Goal: Task Accomplishment & Management: Complete application form

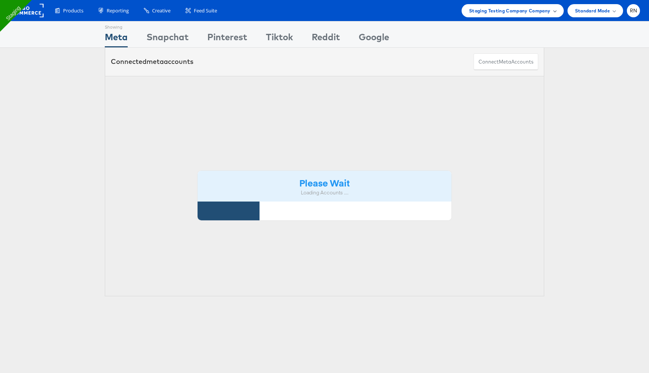
click at [524, 15] on div "Staging Testing Company Company" at bounding box center [513, 10] width 102 height 13
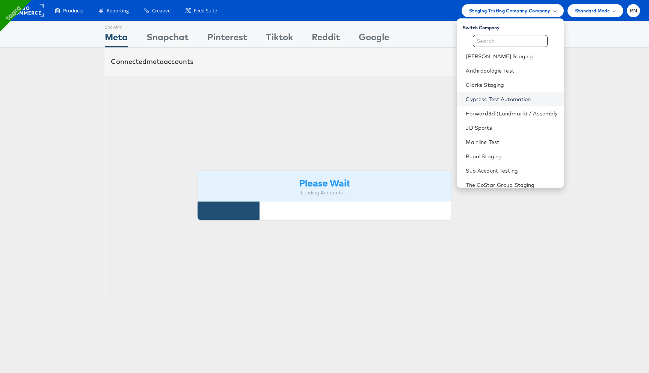
click at [490, 99] on link "Cypress Test Automation" at bounding box center [512, 99] width 92 height 8
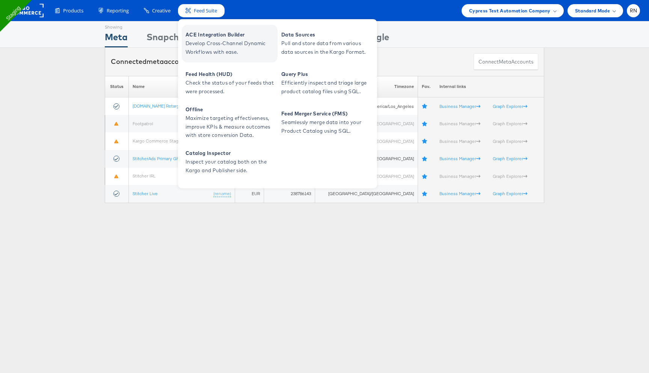
click at [205, 38] on span "ACE Integration Builder" at bounding box center [231, 34] width 90 height 9
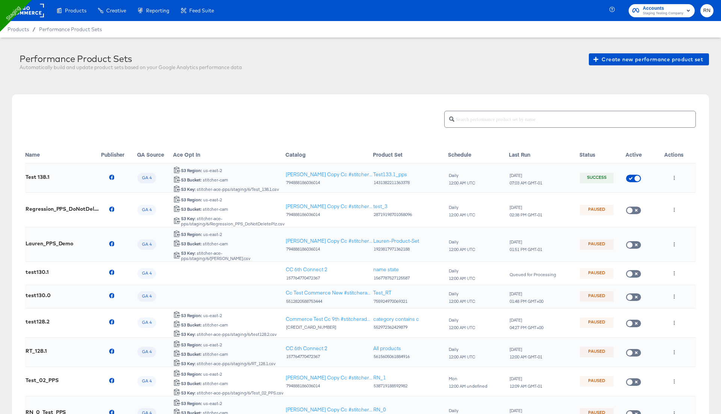
click at [30, 15] on rect at bounding box center [26, 11] width 35 height 14
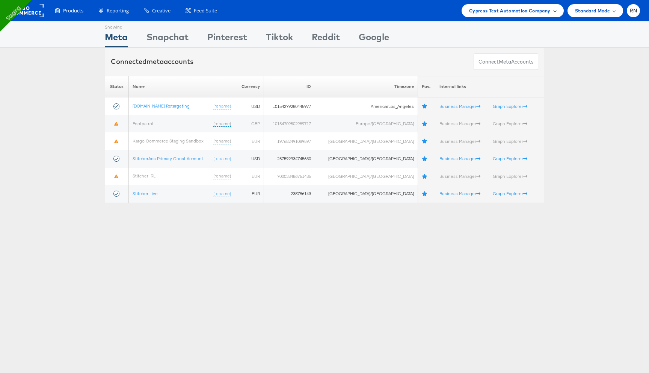
click at [515, 6] on div "Cypress Test Automation Company" at bounding box center [513, 10] width 102 height 13
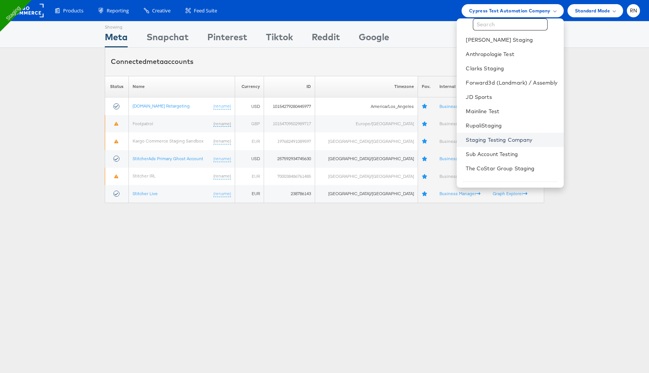
scroll to position [20, 0]
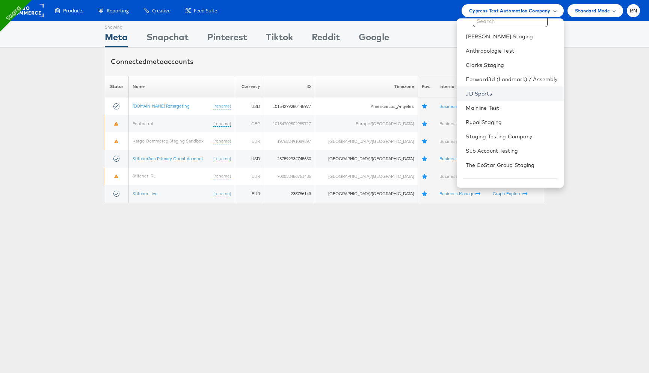
click at [486, 91] on link "JD Sports" at bounding box center [512, 94] width 92 height 8
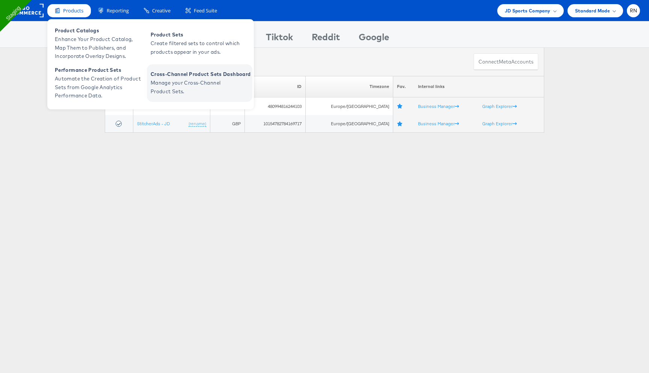
click at [178, 93] on span "Manage your Cross-Channel Product Sets." at bounding box center [196, 87] width 90 height 17
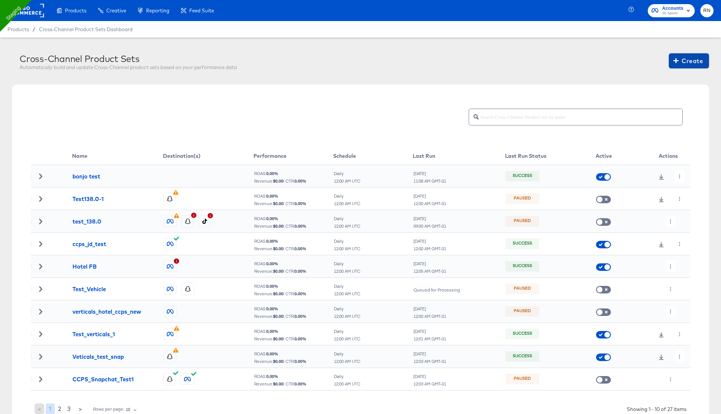
click at [681, 65] on span "Create" at bounding box center [689, 61] width 28 height 11
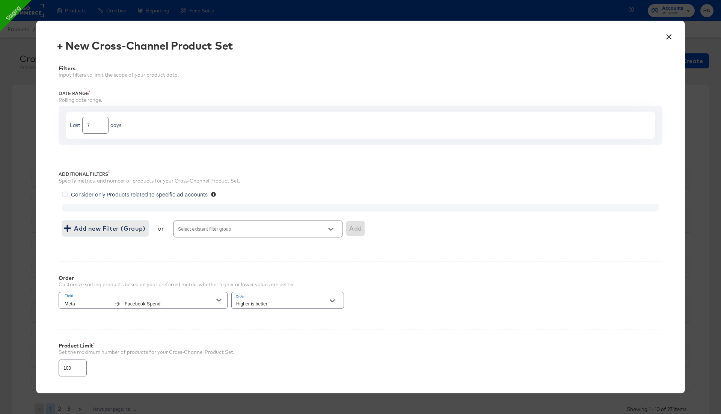
click at [127, 230] on span "Add new Filter (Group)" at bounding box center [105, 228] width 80 height 11
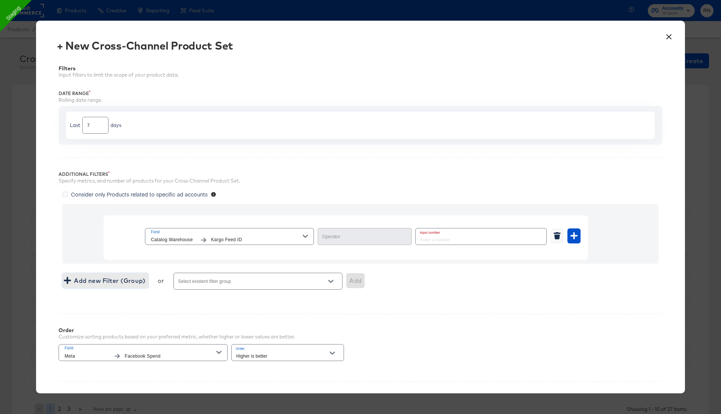
type input "Equal"
click at [228, 237] on span "Kargo Feed ID" at bounding box center [257, 240] width 92 height 8
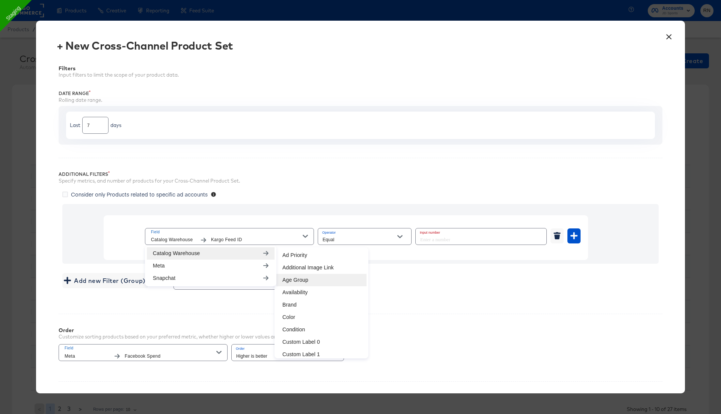
click at [301, 280] on li "Age Group" at bounding box center [321, 280] width 90 height 12
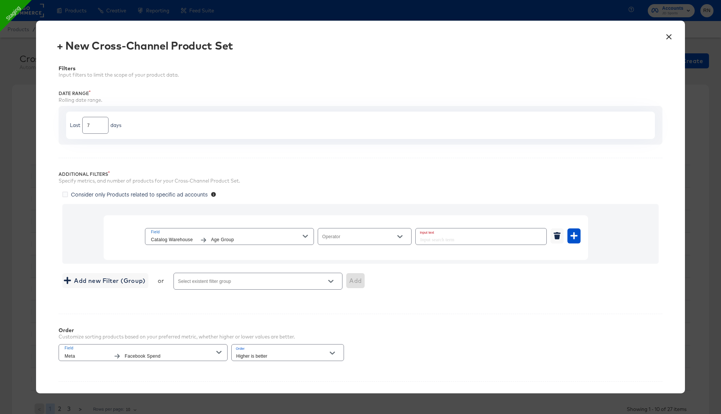
click at [346, 229] on div at bounding box center [365, 236] width 94 height 17
click at [346, 238] on input "Operator" at bounding box center [359, 240] width 76 height 9
click at [303, 236] on icon "button" at bounding box center [305, 236] width 5 height 5
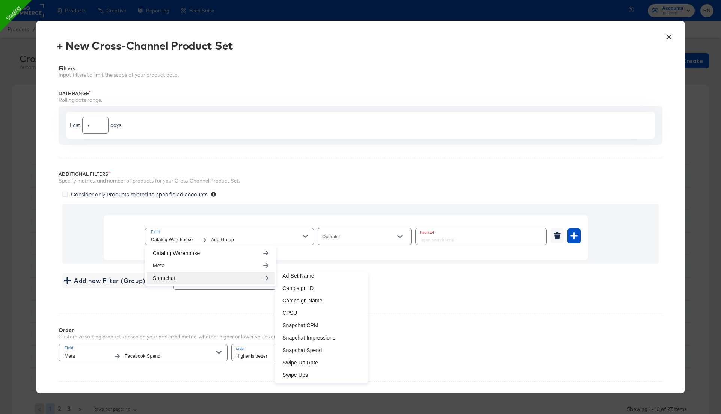
scroll to position [66, 0]
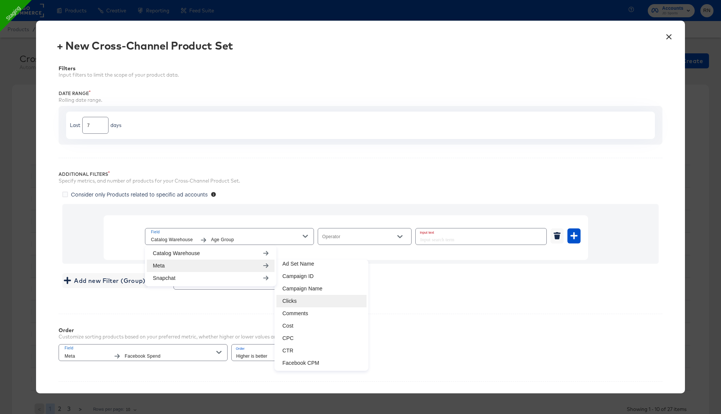
click at [293, 298] on li "Clicks" at bounding box center [321, 301] width 90 height 12
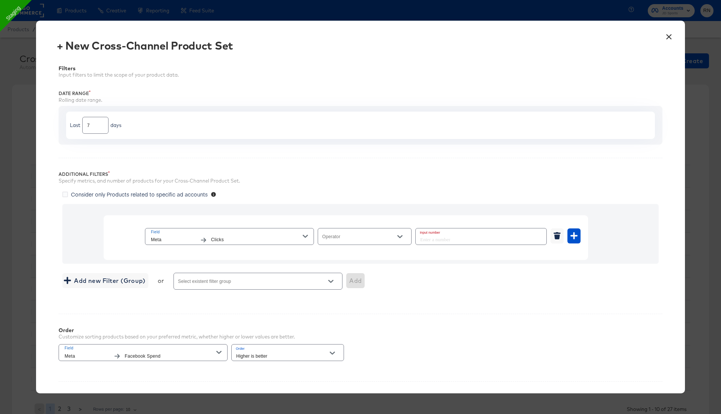
click at [350, 241] on input "Operator" at bounding box center [359, 240] width 76 height 9
click at [344, 325] on li "In Range" at bounding box center [365, 325] width 94 height 12
type input "In Range"
click at [435, 237] on input "number" at bounding box center [445, 236] width 59 height 16
type input "0"
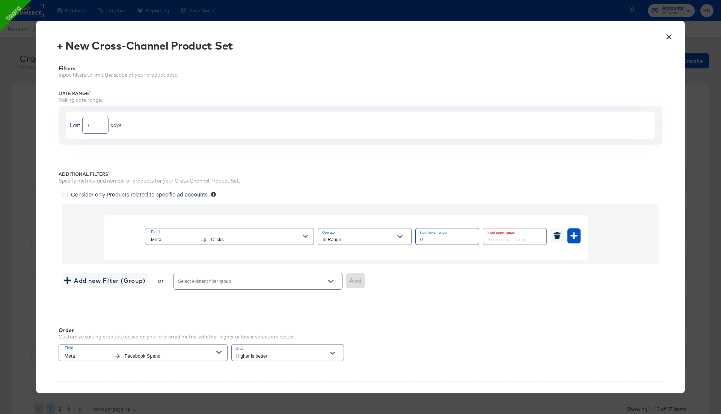
click at [515, 239] on input "number" at bounding box center [512, 236] width 59 height 16
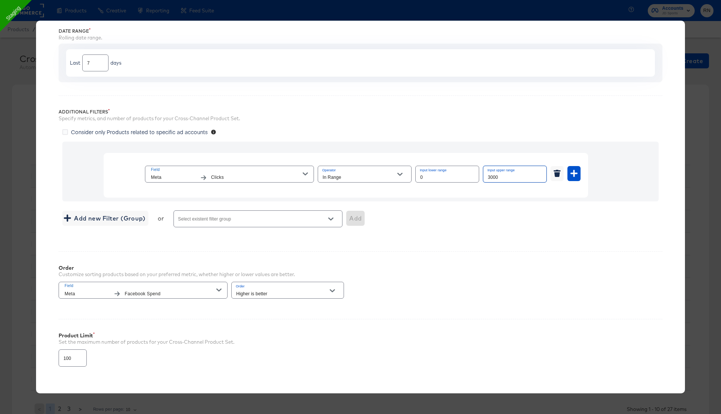
scroll to position [79, 0]
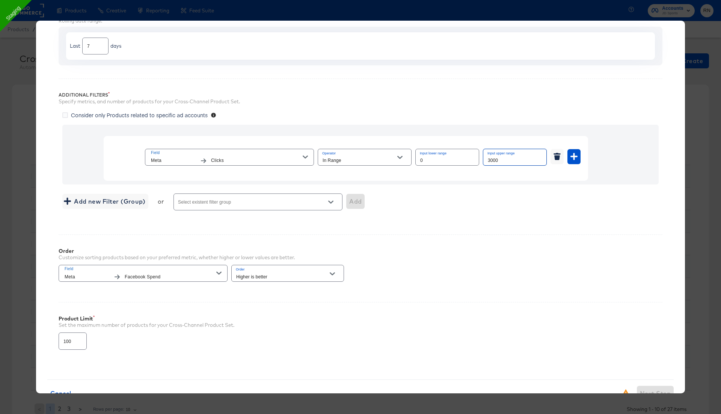
type input "3000"
click at [184, 113] on span "Consider only Products related to specific ad accounts" at bounding box center [139, 115] width 137 height 8
click at [0, 0] on input "Consider only Products related to specific ad accounts" at bounding box center [0, 0] width 0 height 0
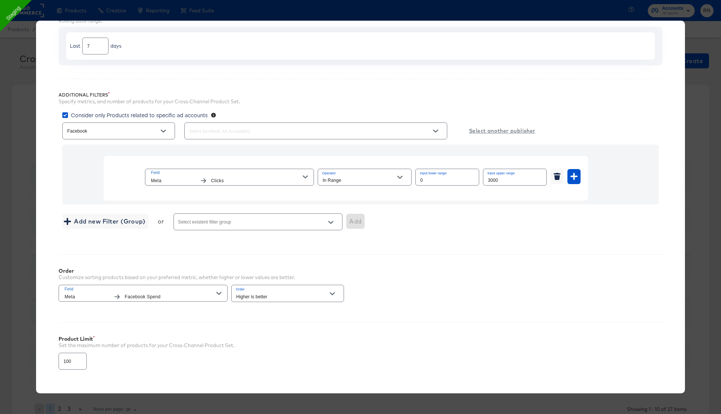
click at [233, 130] on input "text" at bounding box center [305, 131] width 235 height 9
click at [221, 153] on div "SELECT ALL" at bounding box center [211, 150] width 43 height 10
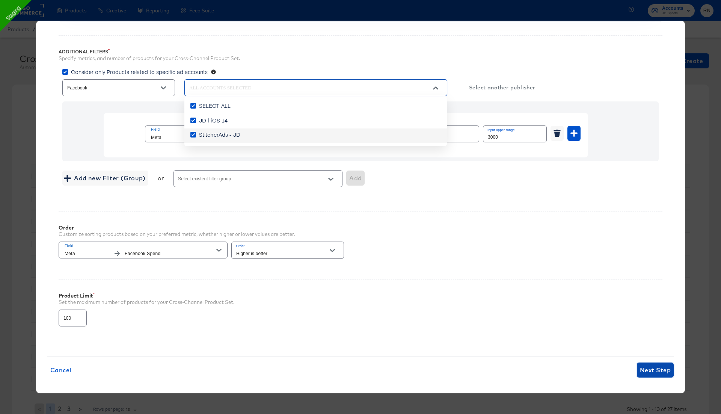
click at [662, 365] on span "Next Step" at bounding box center [655, 370] width 31 height 11
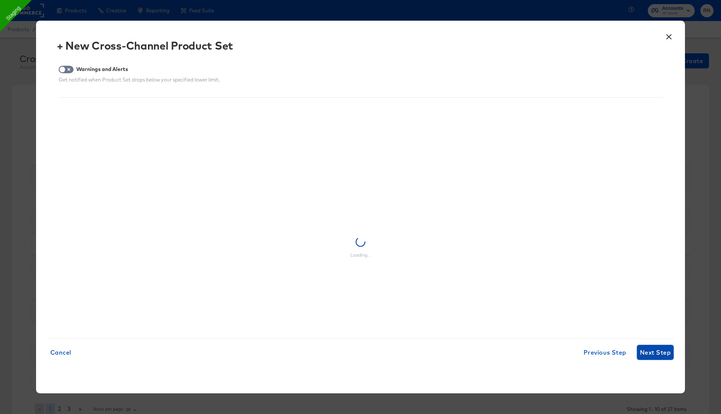
scroll to position [0, 0]
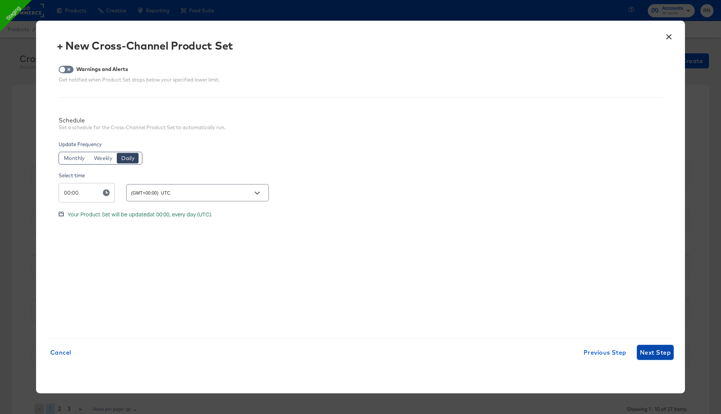
click at [654, 354] on span "Next Step" at bounding box center [655, 352] width 31 height 11
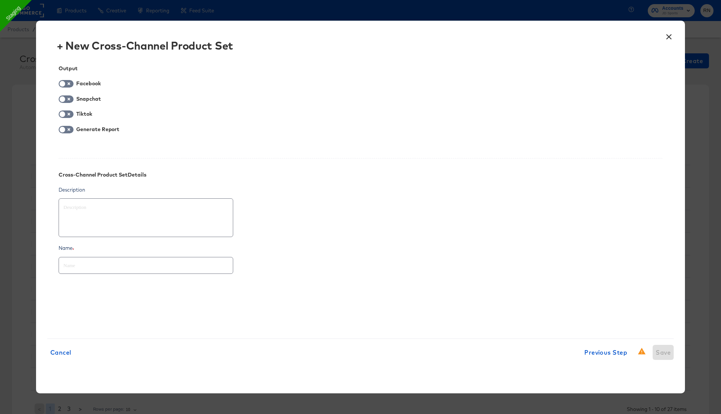
click at [72, 89] on div at bounding box center [361, 89] width 604 height 0
click at [68, 83] on input "checkbox" at bounding box center [62, 86] width 23 height 8
checkbox input "true"
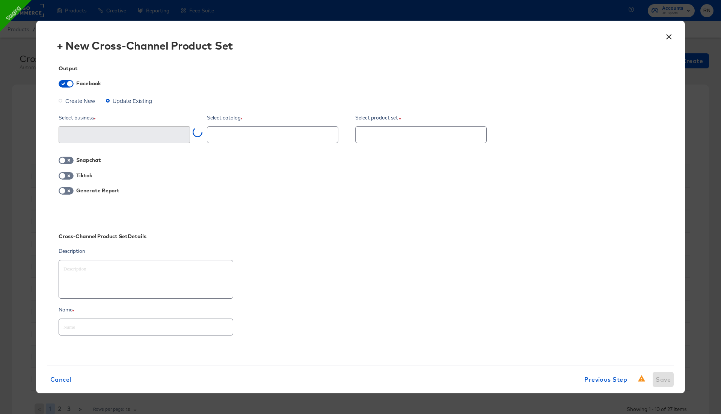
click at [65, 100] on span "Create New" at bounding box center [80, 101] width 30 height 8
click at [0, 0] on input "Create New" at bounding box center [0, 0] width 0 height 0
click at [90, 328] on input "text" at bounding box center [146, 324] width 174 height 16
type textarea "x"
type input "N"
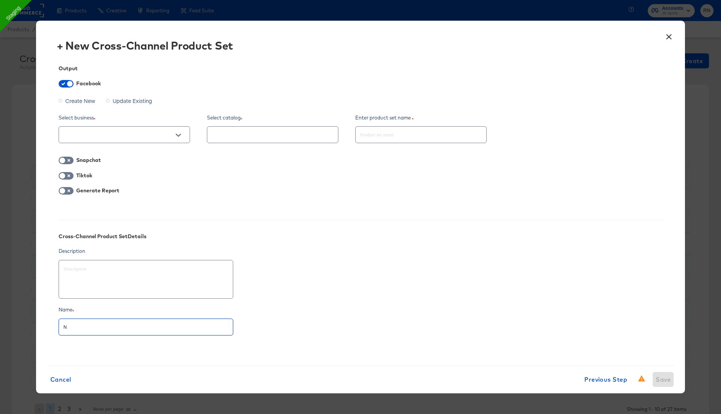
type textarea "x"
type input "Ne"
type textarea "x"
type input "New"
type textarea "x"
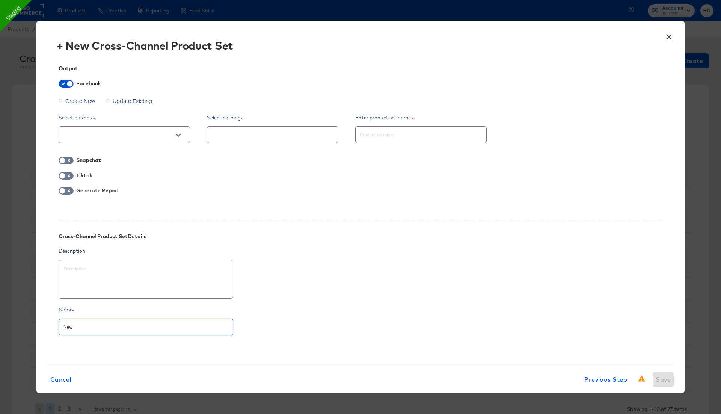
type input "New_"
type textarea "x"
type input "New_t"
type textarea "x"
type input "New_te"
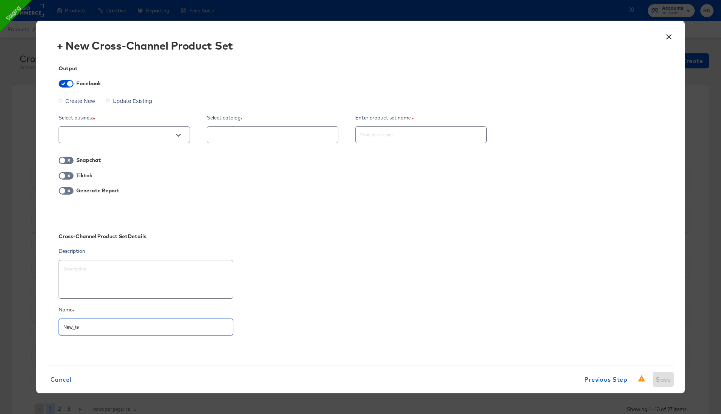
type textarea "x"
type input "New_tes"
type textarea "x"
type input "New_test"
type textarea "x"
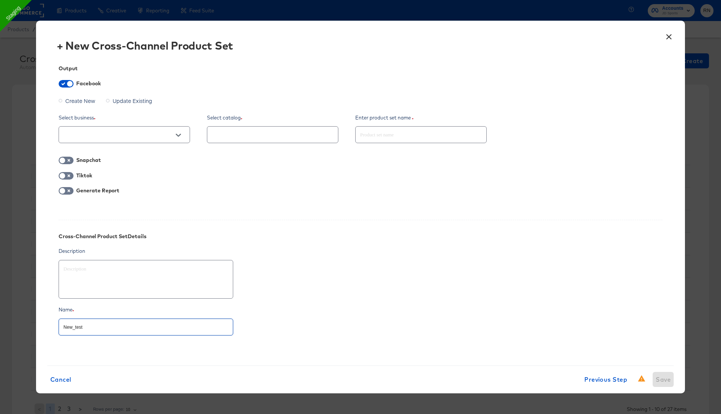
type input "New_test_"
type textarea "x"
type input "New_test_o"
type textarea "x"
type input "New_test_op"
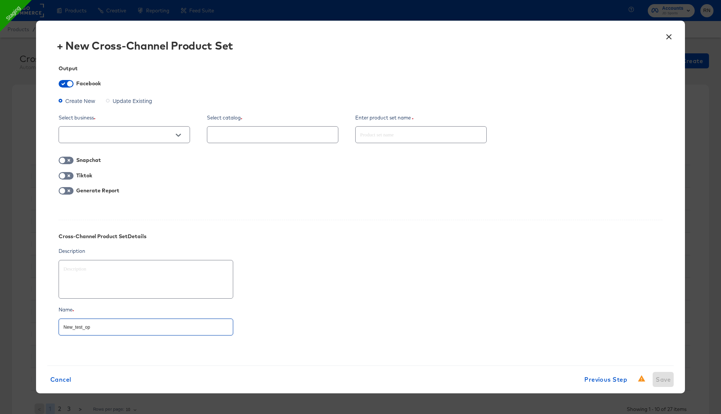
type textarea "x"
type input "New_test_ope"
type textarea "x"
type input "New_test_oper"
type textarea "x"
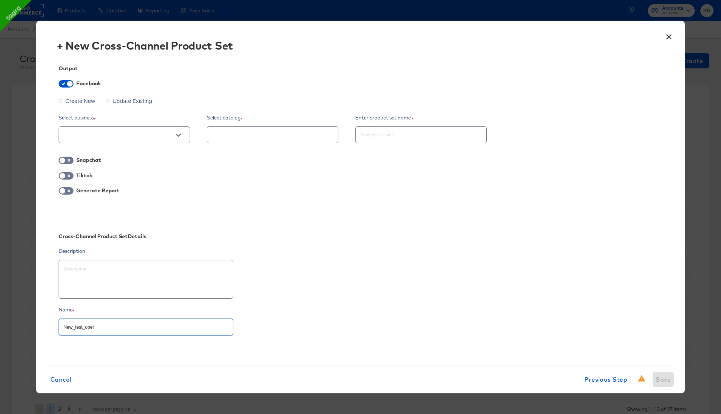
type input "New_test_opera"
type textarea "x"
type input "New_test_operat"
type textarea "x"
type input "New_test_operato"
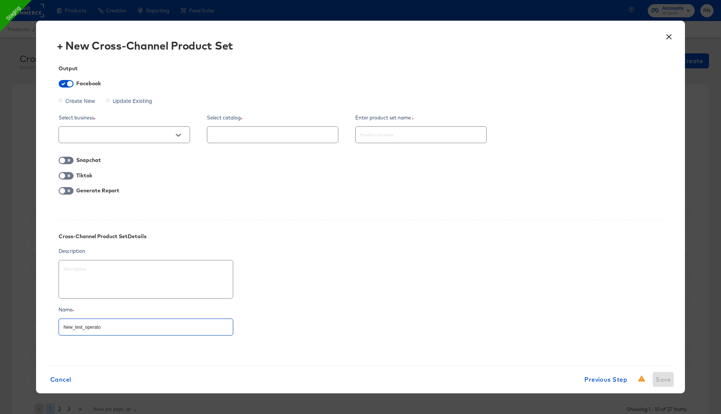
type textarea "x"
type input "New_test_operator"
click at [205, 191] on div "Generate Report" at bounding box center [361, 191] width 604 height 9
click at [179, 134] on icon "Open" at bounding box center [178, 135] width 5 height 5
click at [156, 172] on li "Ghost Business StitcherAds (257579378080319)" at bounding box center [124, 173] width 131 height 12
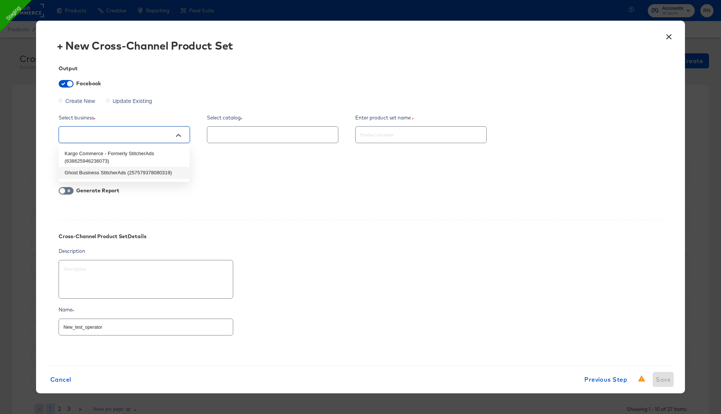
type textarea "x"
type input "Ghost Business StitcherAds (257579378080319)"
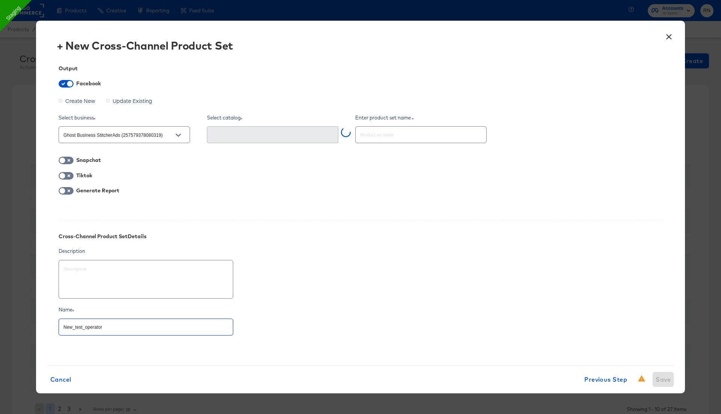
click at [133, 324] on input "New_test_operator" at bounding box center [146, 324] width 174 height 16
click at [370, 131] on input "text" at bounding box center [421, 132] width 131 height 16
paste input "New_test_operator"
type textarea "x"
type input "New_test_operator"
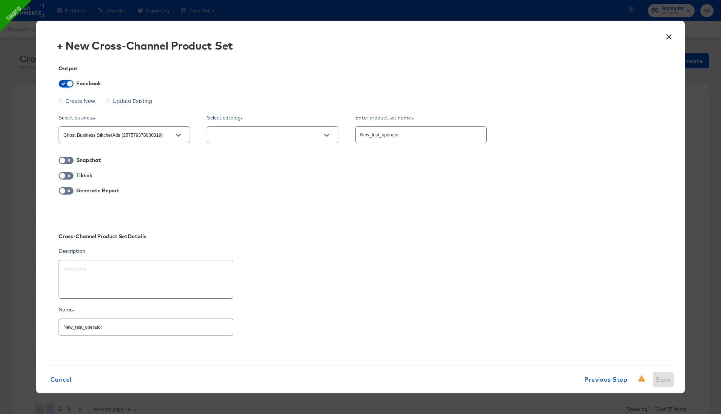
type textarea "x"
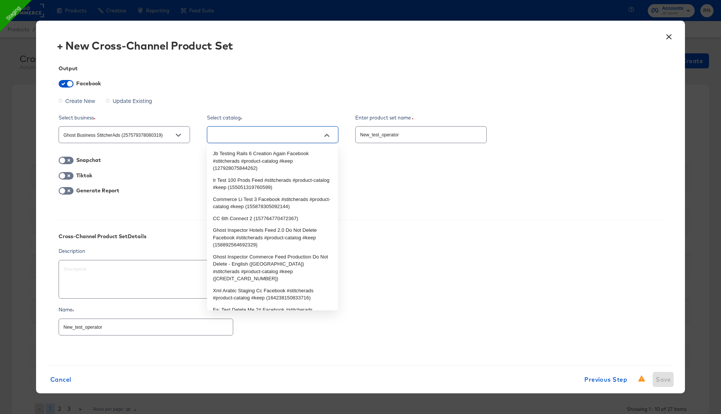
click at [300, 137] on input "text" at bounding box center [266, 135] width 113 height 9
type input "r"
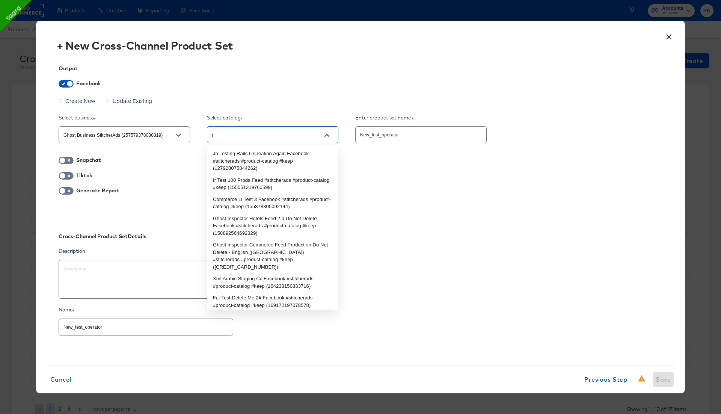
type textarea "x"
type input "rn"
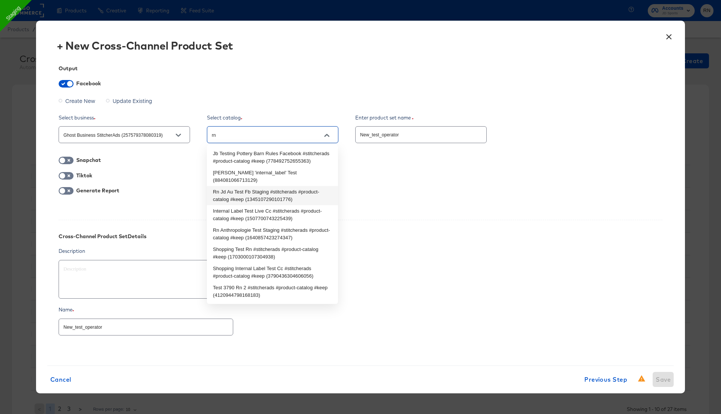
click at [285, 190] on li "Rn Jd Au Test Fb Staging #stitcherads #product-catalog #keep (1345107290101776)" at bounding box center [272, 195] width 131 height 19
type textarea "x"
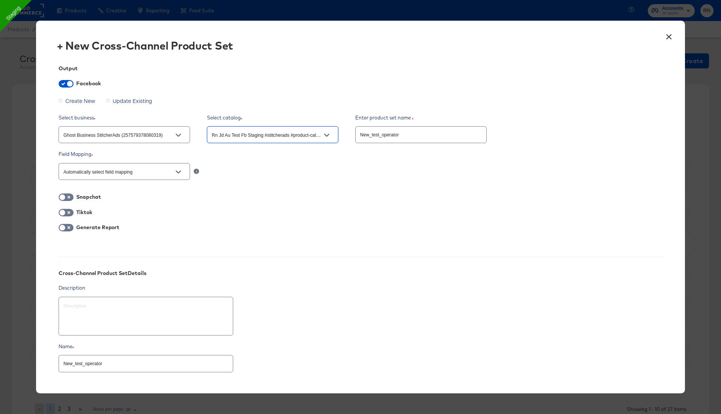
scroll to position [47, 0]
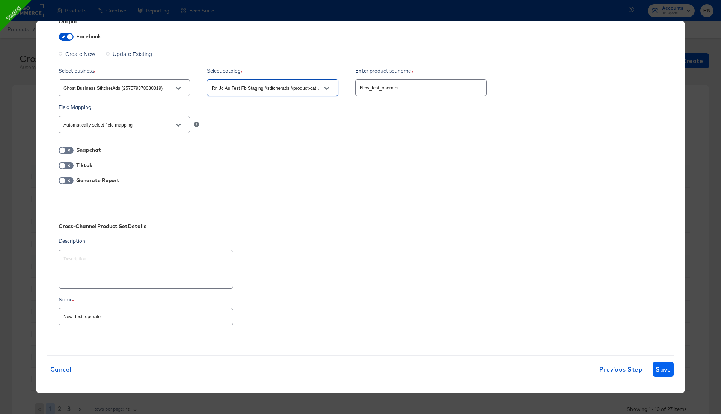
type input "Rn Jd Au Test Fb Staging #stitcherads #product-catalog #keep (1345107290101776)"
click at [665, 367] on span "Save" at bounding box center [663, 369] width 15 height 11
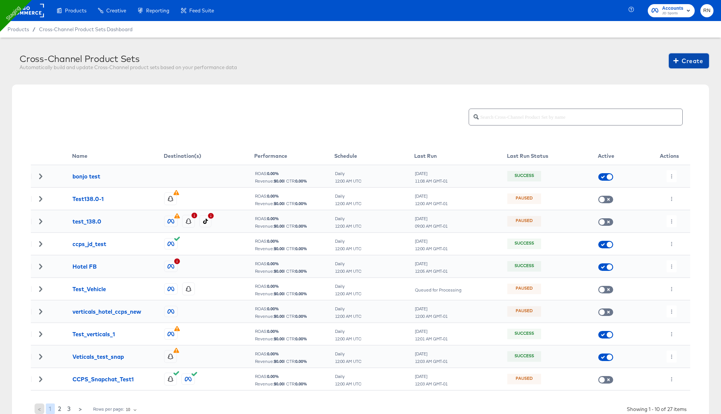
click at [686, 63] on span "Create" at bounding box center [689, 61] width 28 height 11
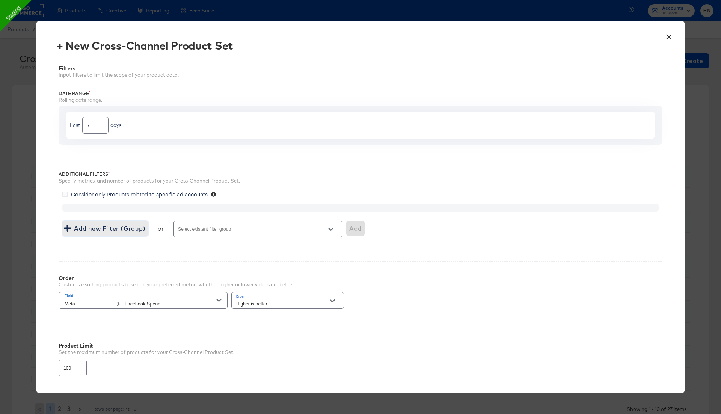
click at [129, 225] on span "Add new Filter (Group)" at bounding box center [105, 228] width 80 height 11
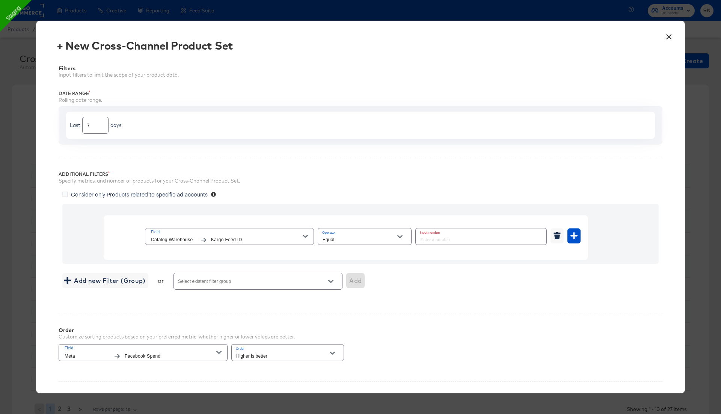
click at [229, 238] on span "Kargo Feed ID" at bounding box center [257, 240] width 92 height 8
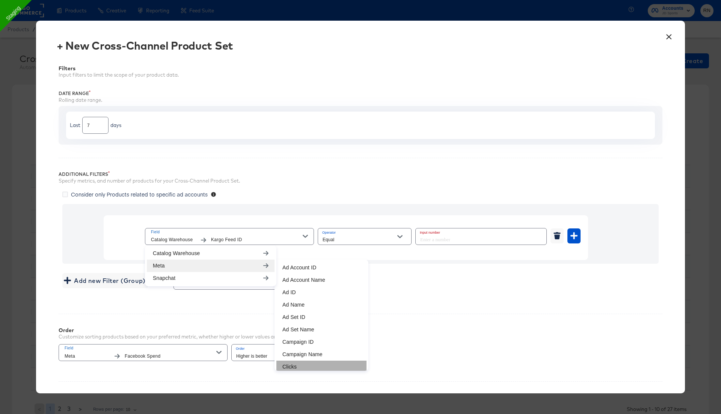
click at [293, 363] on li "Clicks" at bounding box center [321, 367] width 90 height 12
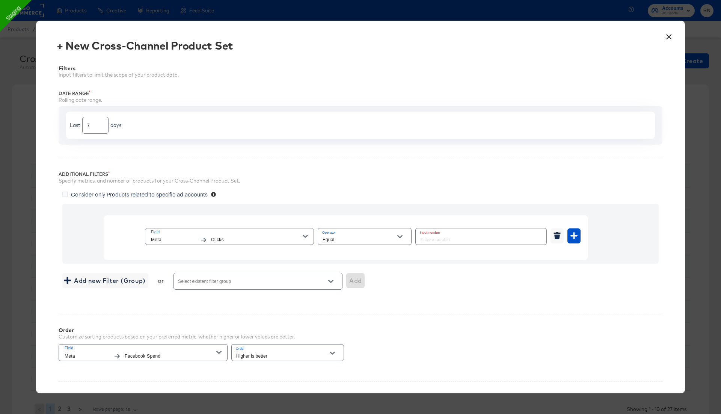
click at [371, 232] on div "Equal" at bounding box center [365, 236] width 94 height 17
click at [370, 239] on input "Equal" at bounding box center [359, 240] width 76 height 9
click at [353, 328] on li "In Range" at bounding box center [365, 325] width 94 height 12
type input "In Range"
click at [435, 239] on input "number" at bounding box center [445, 236] width 59 height 16
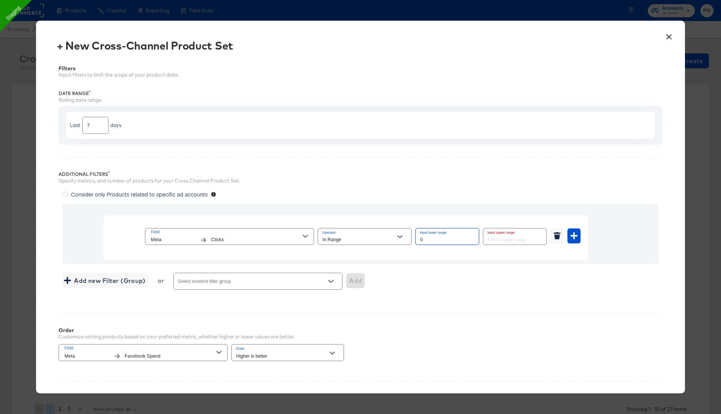
type input "0"
click at [514, 240] on input "number" at bounding box center [512, 236] width 59 height 16
type input "3000"
click at [164, 195] on span "Consider only Products related to specific ad accounts" at bounding box center [139, 194] width 137 height 8
click at [0, 0] on input "Consider only Products related to specific ad accounts" at bounding box center [0, 0] width 0 height 0
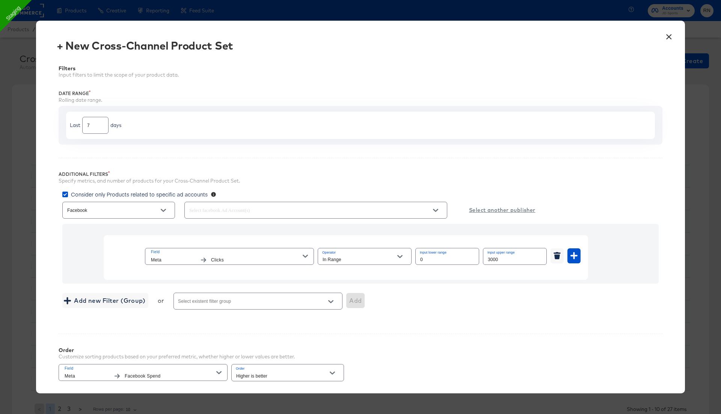
click at [205, 214] on div at bounding box center [315, 210] width 263 height 17
click at [229, 218] on div at bounding box center [315, 210] width 263 height 20
click at [236, 213] on input "text" at bounding box center [305, 210] width 235 height 9
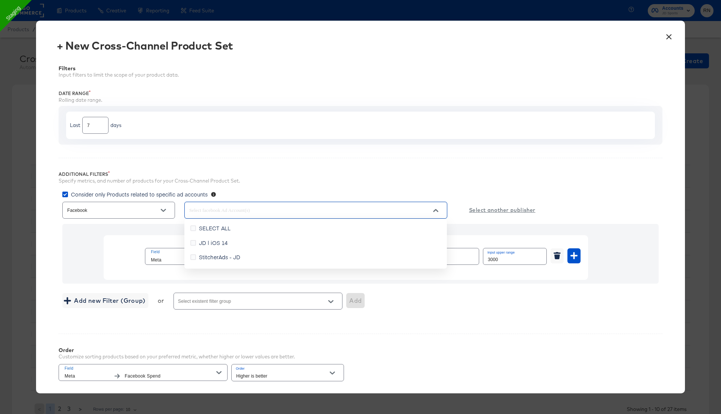
click at [230, 225] on div "SELECT ALL" at bounding box center [216, 228] width 35 height 8
click at [0, 0] on input "SELECT ALL" at bounding box center [0, 0] width 0 height 0
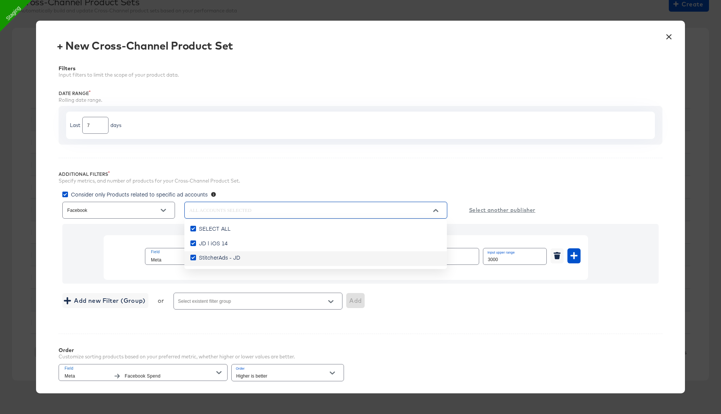
click at [558, 351] on div "Order Customize sorting products based on your preferred metric, whether higher…" at bounding box center [361, 361] width 604 height 54
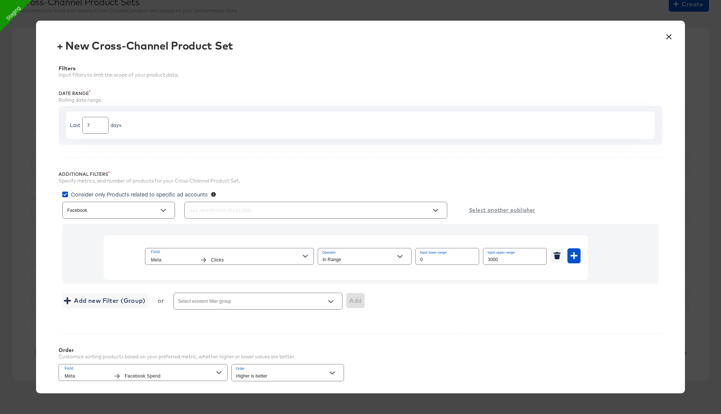
scroll to position [122, 0]
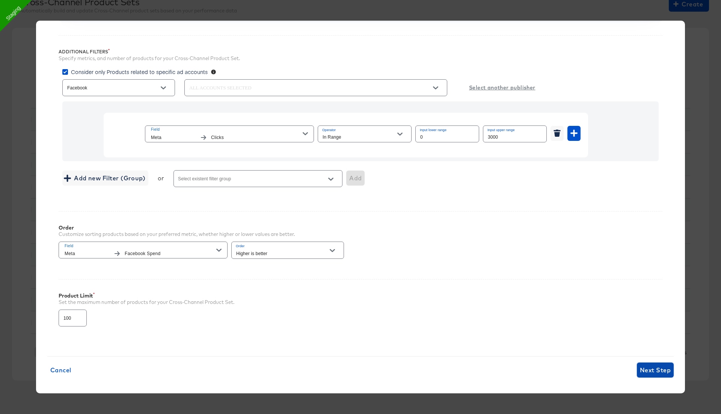
click at [655, 366] on span "Next Step" at bounding box center [655, 370] width 31 height 11
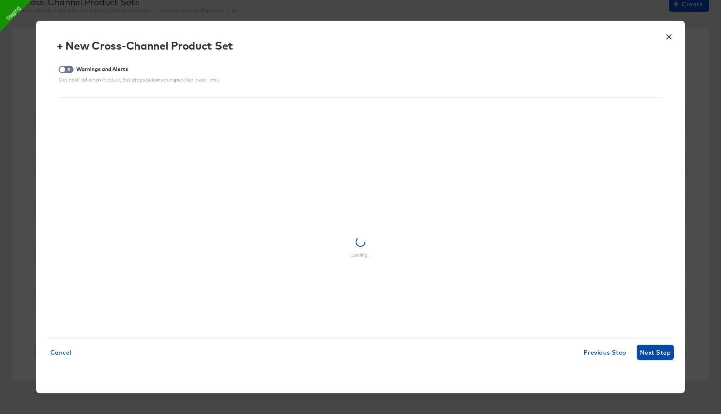
scroll to position [0, 0]
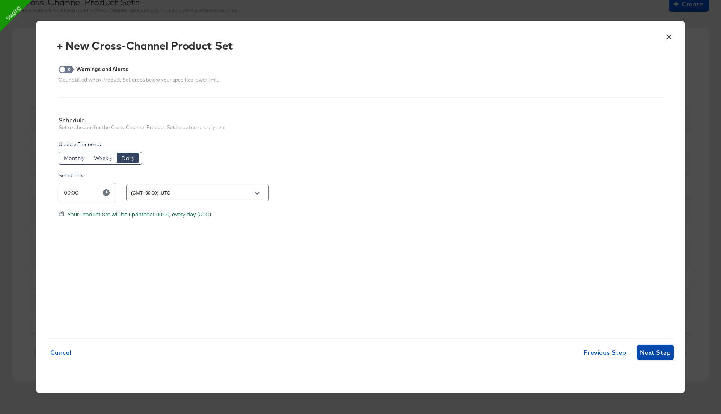
click at [651, 349] on span "Next Step" at bounding box center [655, 352] width 31 height 11
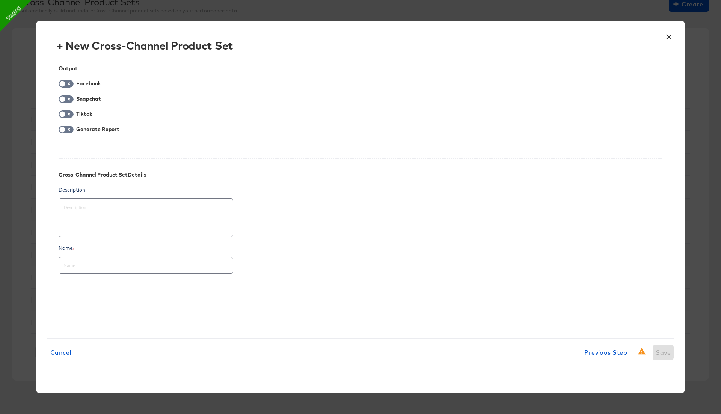
click at [156, 260] on input "text" at bounding box center [146, 262] width 174 height 16
type textarea "x"
type input "T"
type textarea "x"
type input "Te"
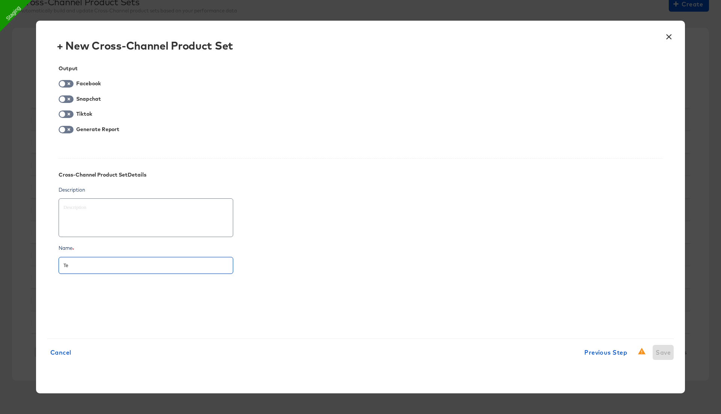
type textarea "x"
type input "Tes"
type textarea "x"
type input "Test"
type textarea "x"
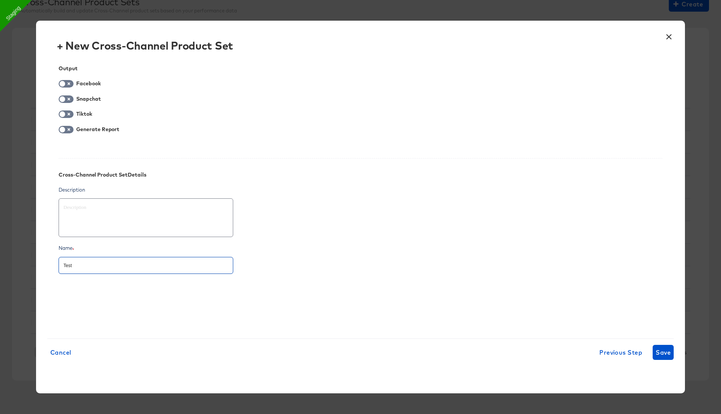
type input "Test_"
type textarea "x"
type input "Test_o"
type textarea "x"
type input "Test_op"
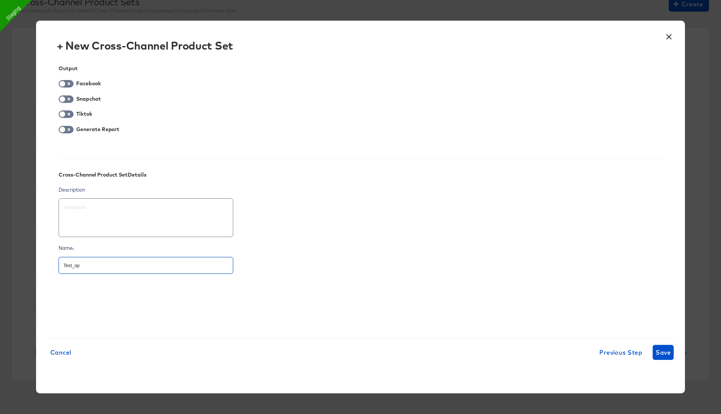
type textarea "x"
type input "Test_ope"
type textarea "x"
type input "Test_oper"
type textarea "x"
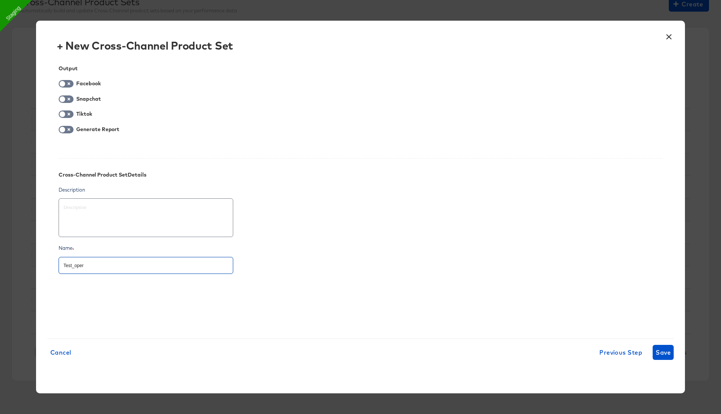
type input "Test_opera"
type textarea "x"
type input "Test_operat"
type textarea "x"
type input "Test_operato"
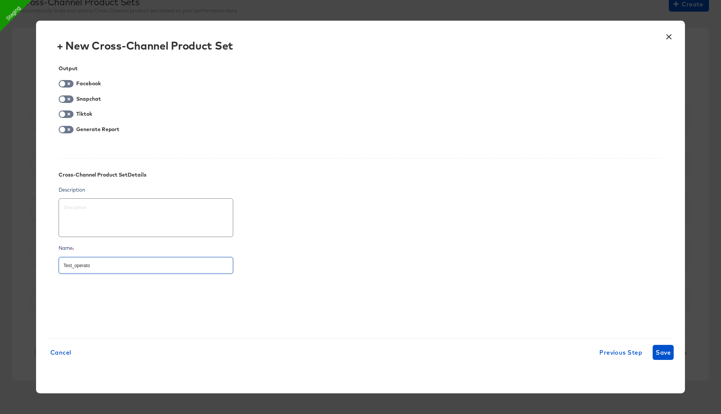
type textarea "x"
type input "Test_operator"
click at [69, 87] on input "checkbox" at bounding box center [62, 86] width 23 height 8
checkbox input "true"
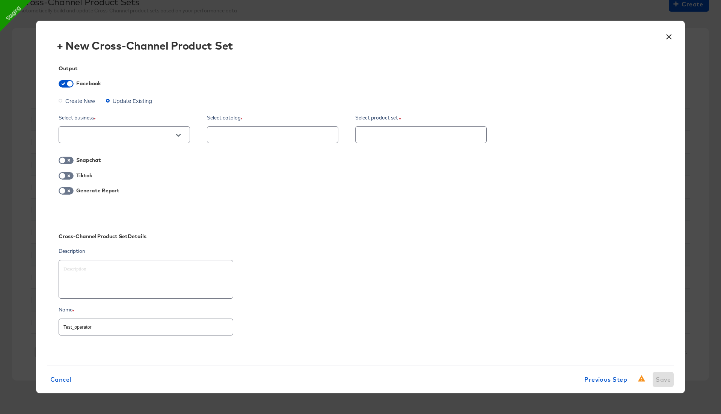
click at [74, 100] on span "Create New" at bounding box center [80, 101] width 30 height 8
click at [0, 0] on input "Create New" at bounding box center [0, 0] width 0 height 0
click at [93, 141] on div at bounding box center [124, 134] width 131 height 17
click at [119, 137] on input "text" at bounding box center [118, 135] width 113 height 9
click at [114, 174] on li "Ghost Business StitcherAds (257579378080319)" at bounding box center [124, 173] width 131 height 12
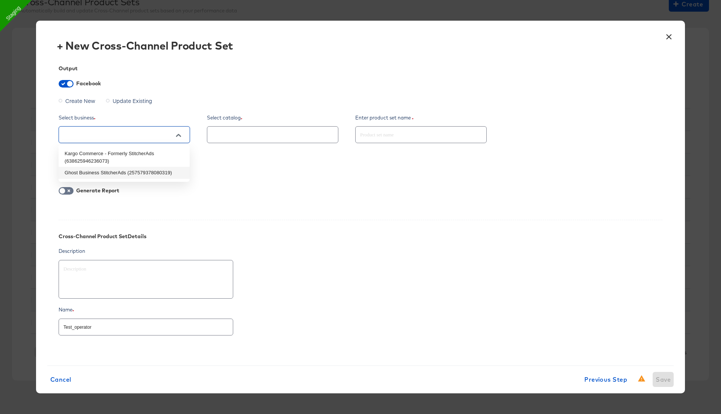
type textarea "x"
type input "Ghost Business StitcherAds (257579378080319)"
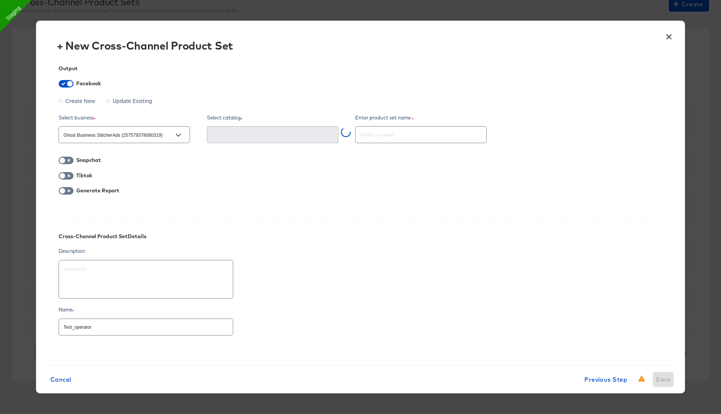
click at [389, 137] on input "text" at bounding box center [421, 132] width 131 height 16
paste input "Test_operator"
type textarea "x"
type input "Test_operator"
type textarea "x"
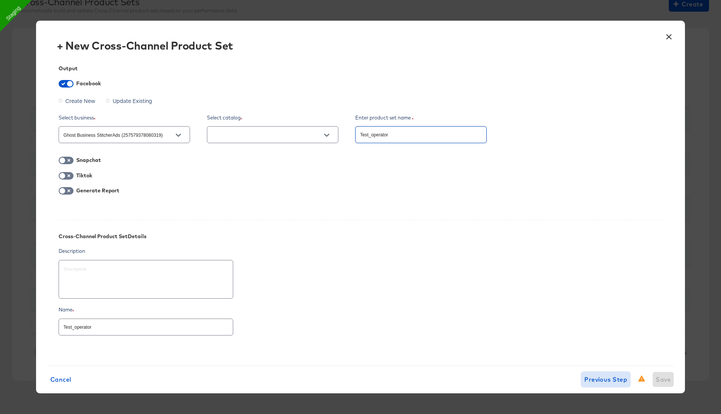
click at [601, 379] on span "Previous Step" at bounding box center [605, 379] width 43 height 11
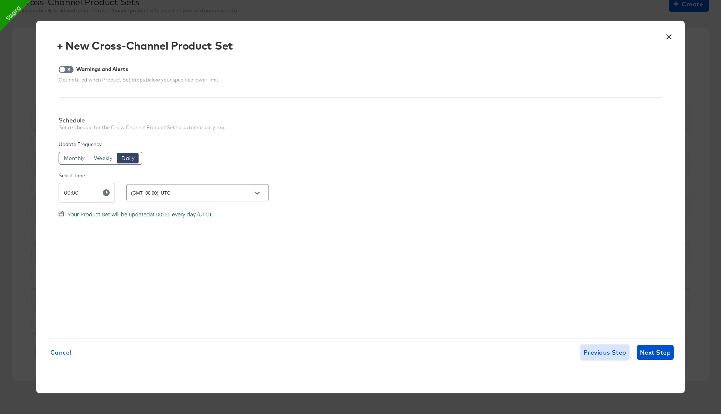
click at [598, 347] on button "Previous Step" at bounding box center [605, 352] width 49 height 15
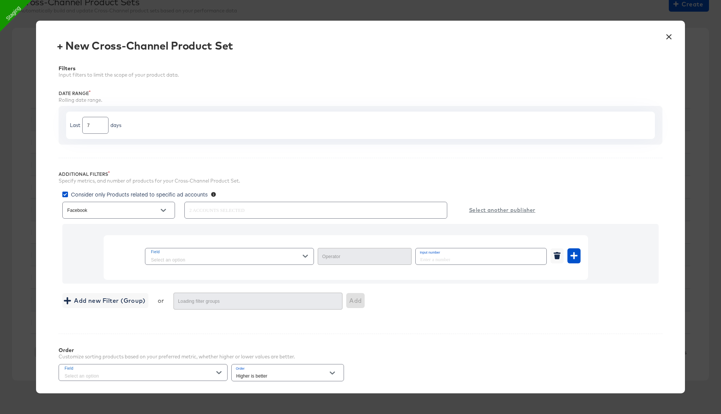
type input "In Range"
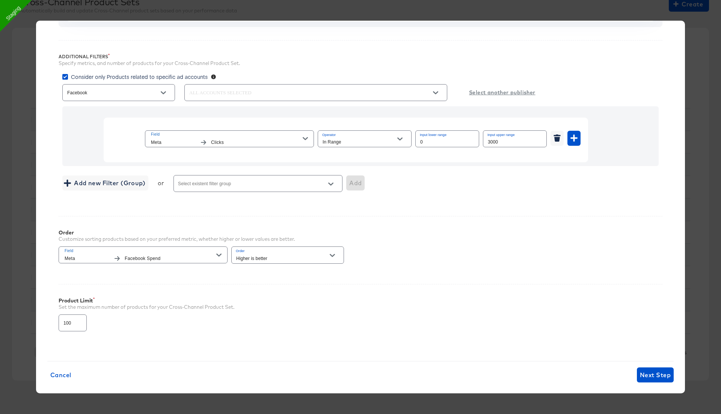
scroll to position [122, 0]
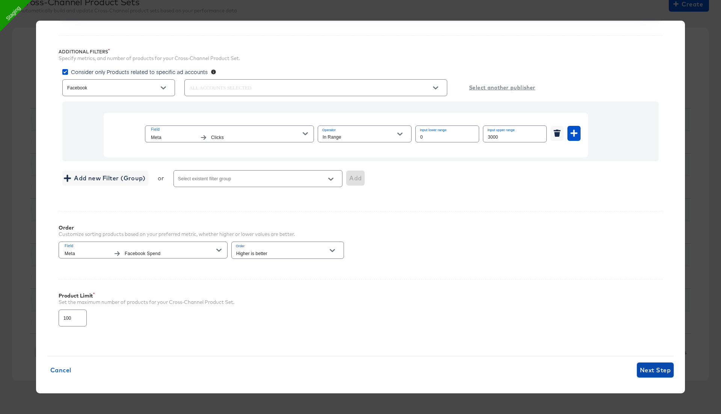
click at [651, 368] on span "Next Step" at bounding box center [655, 370] width 31 height 11
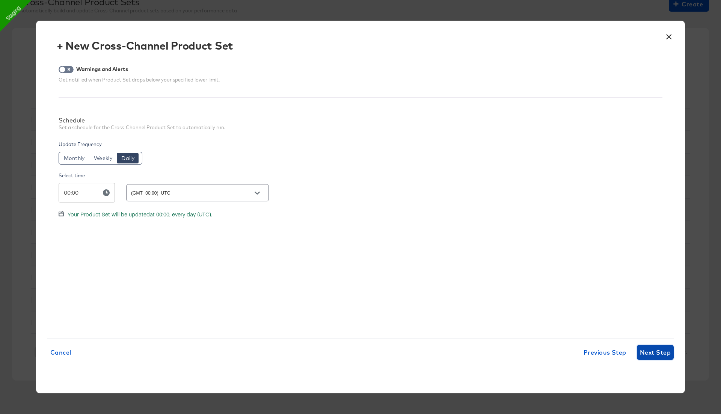
scroll to position [0, 0]
click at [649, 350] on span "Next Step" at bounding box center [655, 352] width 31 height 11
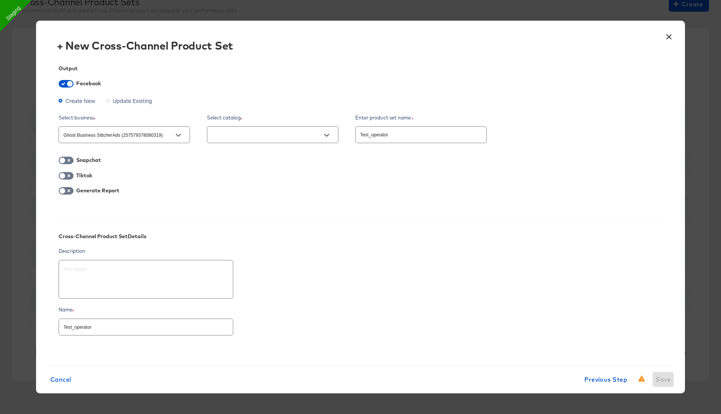
click at [262, 138] on input "text" at bounding box center [266, 135] width 113 height 9
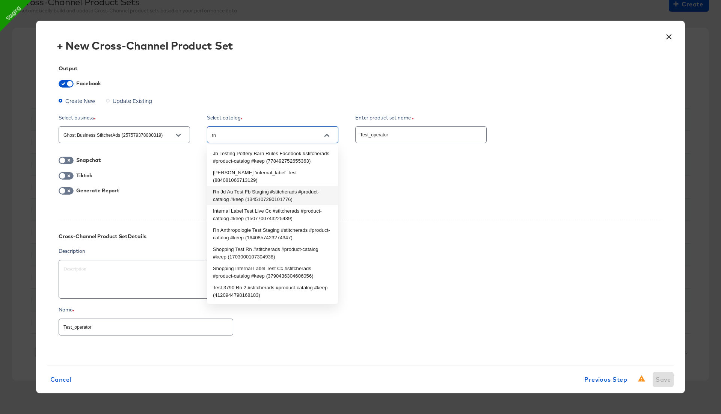
click at [240, 189] on li "Rn Jd Au Test Fb Staging #stitcherads #product-catalog #keep (1345107290101776)" at bounding box center [272, 195] width 131 height 19
type input "Rn Jd Au Test Fb Staging #stitcherads #product-catalog #keep (1345107290101776)"
type textarea "x"
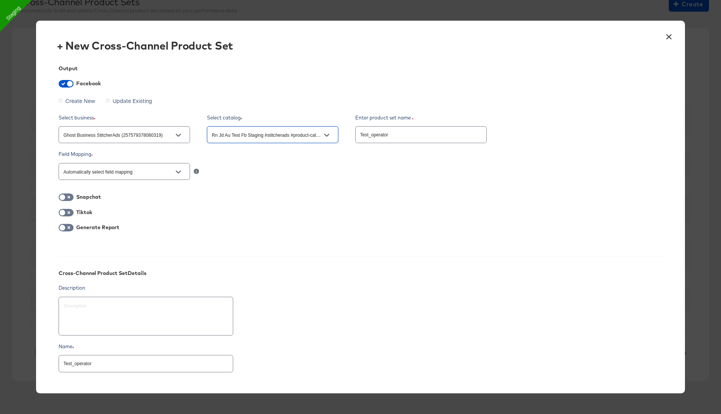
type input "Rn Jd Au Test Fb Staging #stitcherads #product-catalog #keep (1345107290101776)"
click at [444, 310] on div "x" at bounding box center [361, 316] width 604 height 42
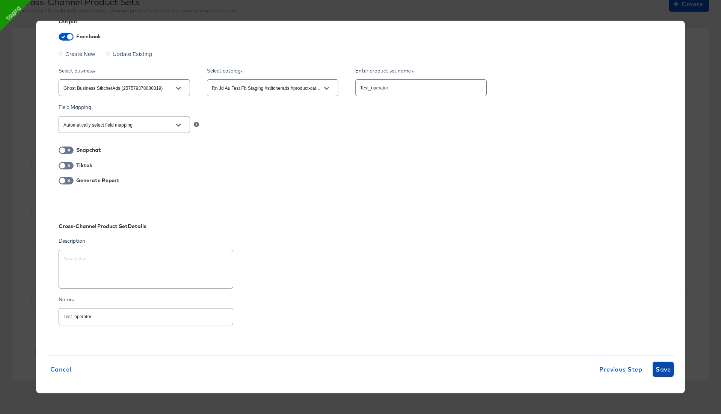
click at [663, 366] on span "Save" at bounding box center [663, 369] width 15 height 11
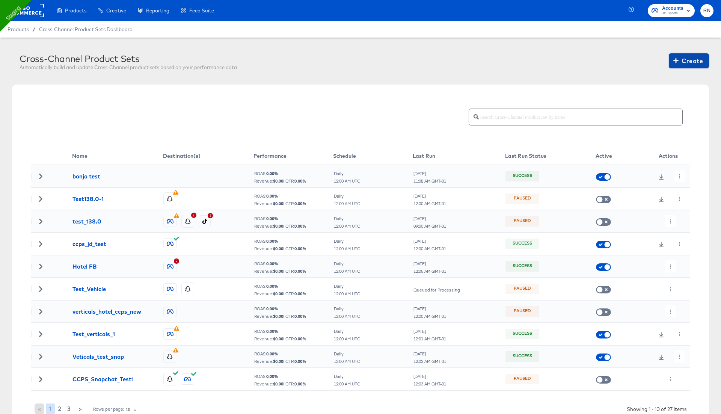
click at [686, 58] on span "Create" at bounding box center [689, 61] width 28 height 11
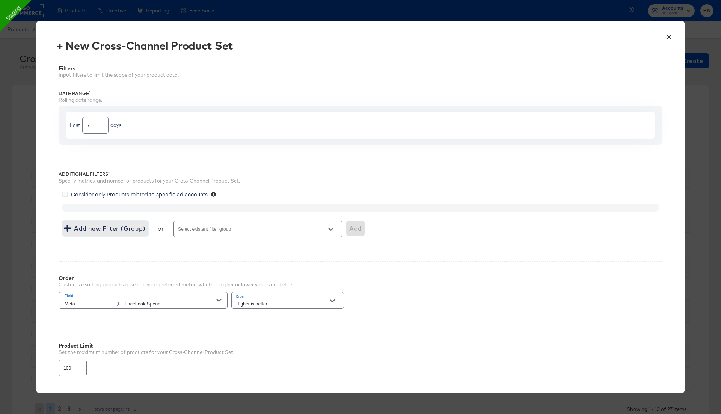
click at [130, 227] on span "Add new Filter (Group)" at bounding box center [105, 228] width 80 height 11
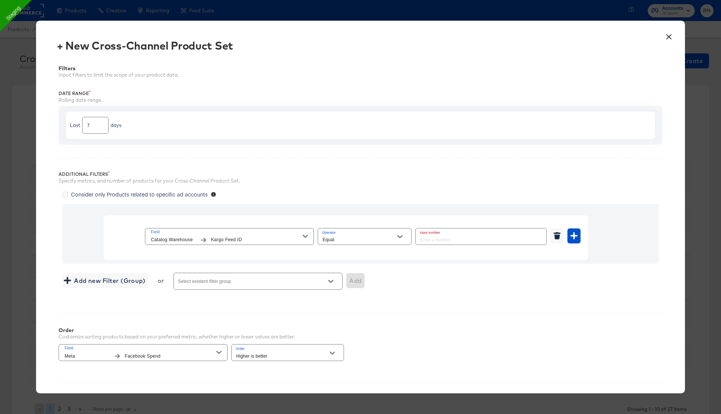
click at [236, 237] on span "Kargo Feed ID" at bounding box center [257, 240] width 92 height 8
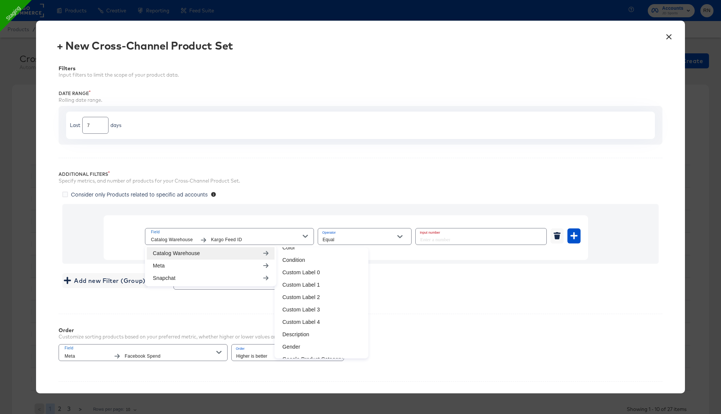
scroll to position [66, 0]
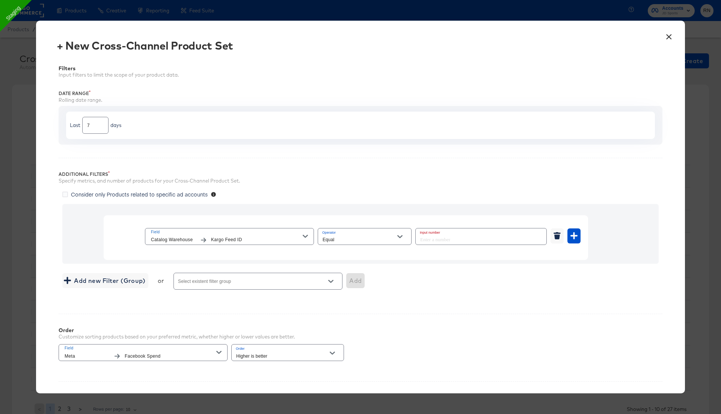
click at [173, 194] on span "Consider only Products related to specific ad accounts" at bounding box center [139, 194] width 137 height 8
click at [0, 0] on input "Consider only Products related to specific ad accounts" at bounding box center [0, 0] width 0 height 0
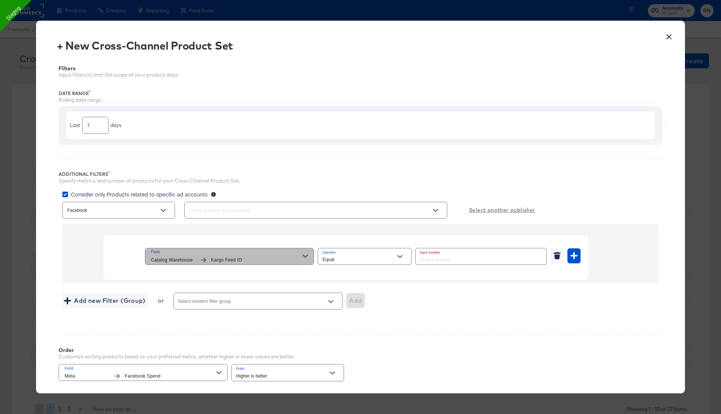
click at [233, 258] on span "Kargo Feed ID" at bounding box center [257, 260] width 92 height 8
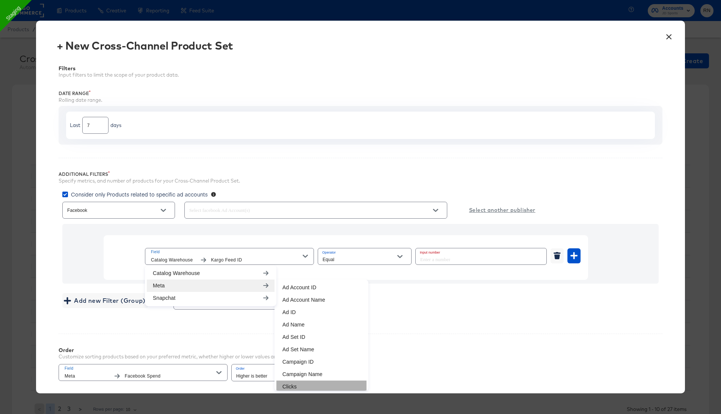
click at [290, 384] on li "Clicks" at bounding box center [321, 387] width 90 height 12
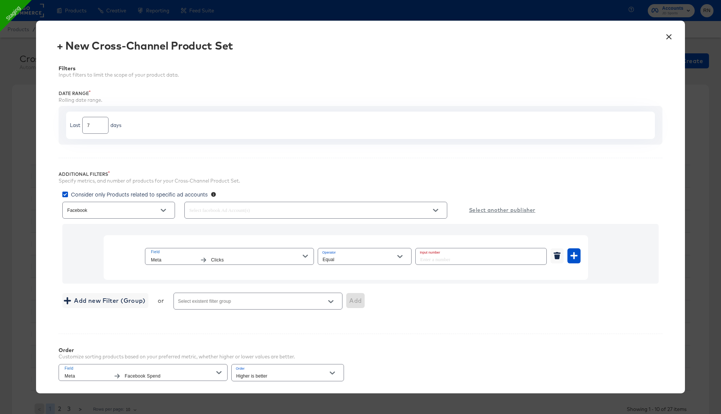
scroll to position [122, 0]
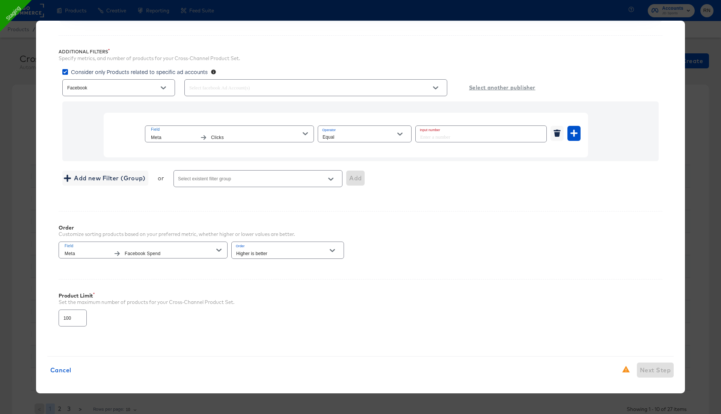
click at [303, 134] on icon "button" at bounding box center [305, 133] width 5 height 5
click at [100, 74] on span "Consider only Products related to specific ad accounts" at bounding box center [139, 72] width 137 height 8
click at [0, 0] on input "Consider only Products related to specific ad accounts" at bounding box center [0, 0] width 0 height 0
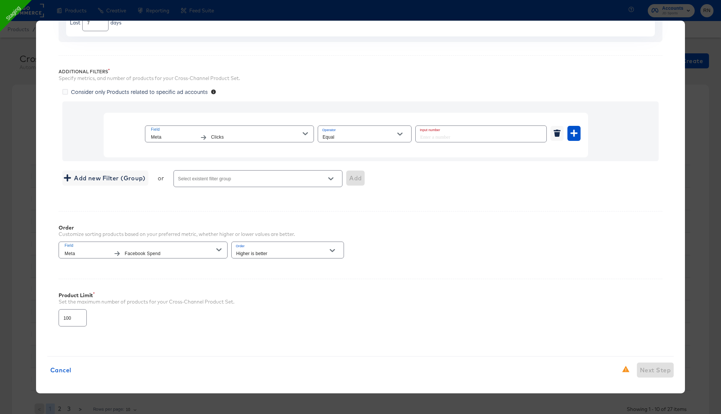
click at [258, 136] on span "Clicks" at bounding box center [257, 137] width 92 height 8
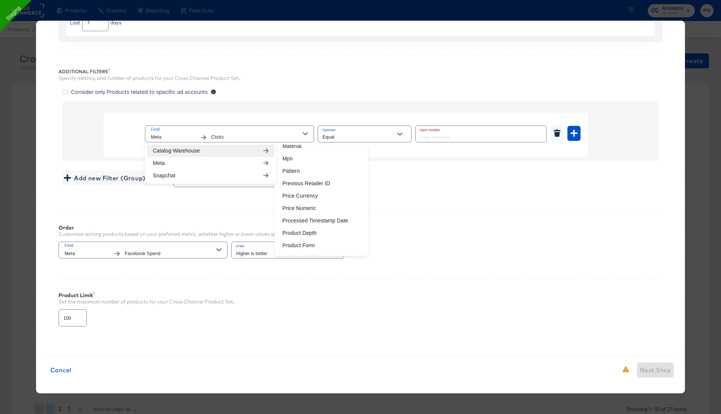
scroll to position [282, 0]
click at [316, 200] on li "Price Numeric" at bounding box center [321, 205] width 90 height 12
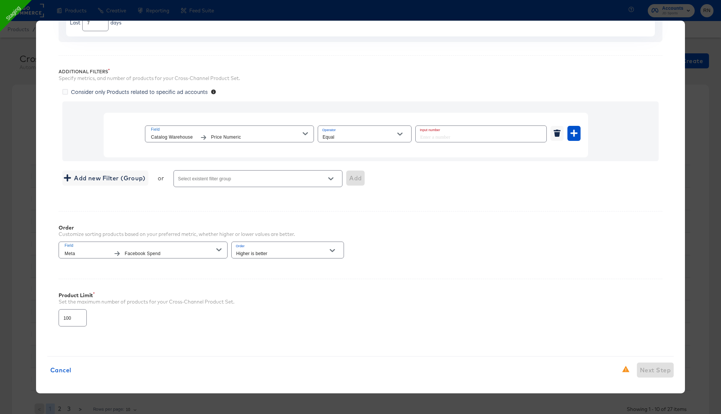
click at [352, 130] on div "Equal" at bounding box center [365, 133] width 94 height 17
click at [363, 135] on input "Equal" at bounding box center [359, 137] width 76 height 9
click at [348, 235] on li "Not In Range" at bounding box center [365, 234] width 94 height 12
type input "Not In Range"
click at [437, 133] on input "number" at bounding box center [445, 134] width 59 height 16
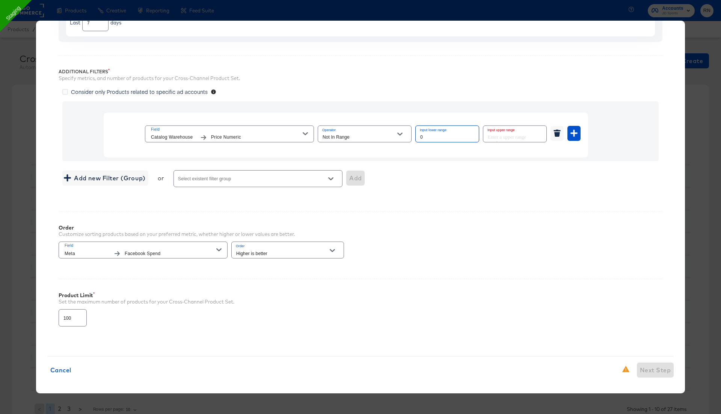
type input "0"
click at [514, 138] on input "number" at bounding box center [512, 134] width 59 height 16
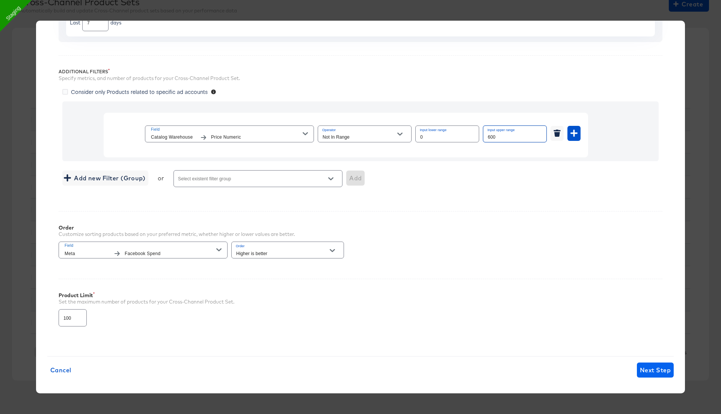
type input "600"
click at [650, 369] on span "Next Step" at bounding box center [655, 370] width 31 height 11
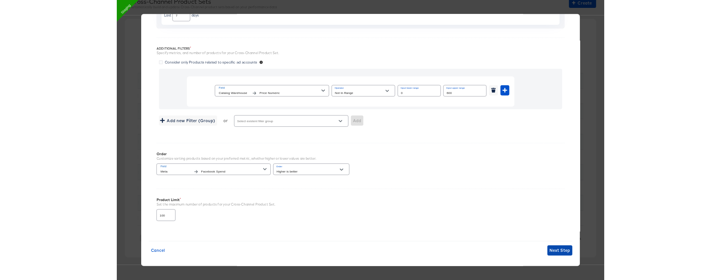
scroll to position [0, 0]
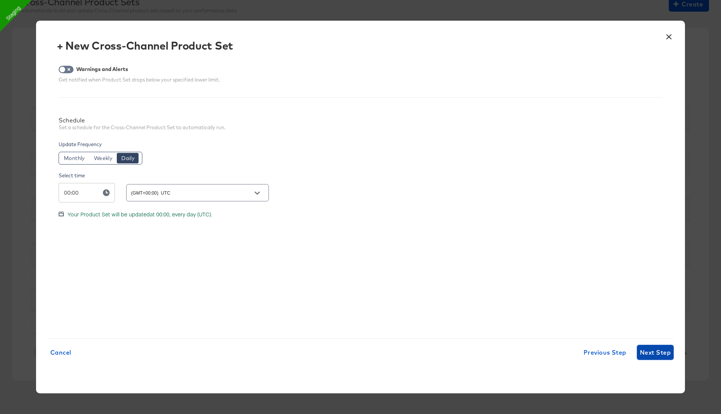
click at [649, 347] on span "Next Step" at bounding box center [655, 352] width 31 height 11
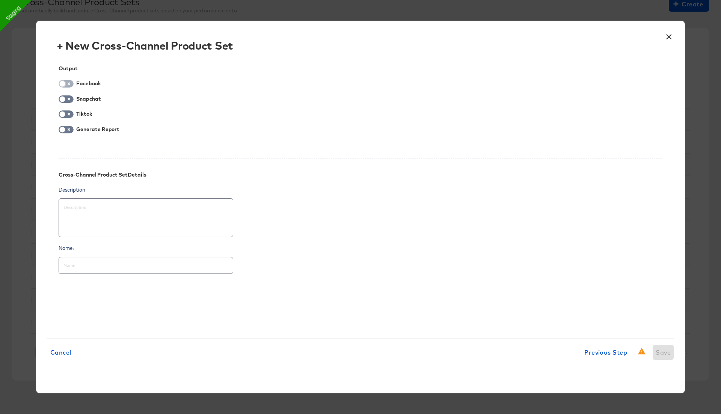
click at [63, 82] on input "checkbox" at bounding box center [62, 86] width 23 height 8
checkbox input "true"
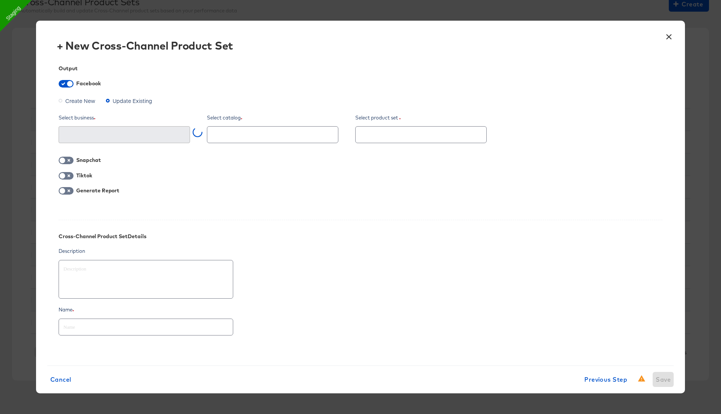
click at [73, 102] on span "Create New" at bounding box center [80, 101] width 30 height 8
click at [0, 0] on input "Create New" at bounding box center [0, 0] width 0 height 0
click at [101, 142] on div at bounding box center [124, 134] width 131 height 17
click at [129, 135] on input "text" at bounding box center [118, 135] width 113 height 9
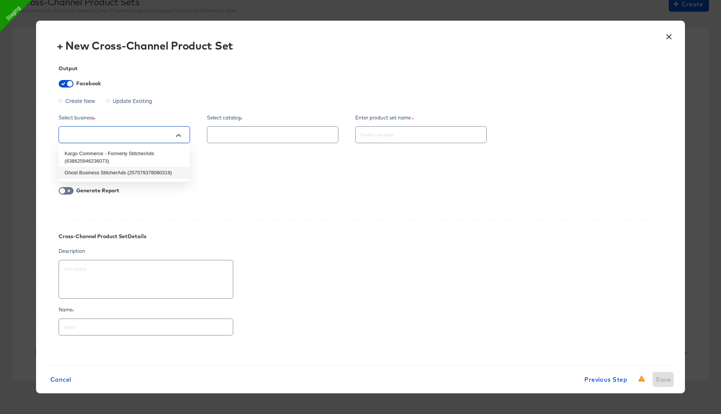
click at [115, 172] on li "Ghost Business StitcherAds (257579378080319)" at bounding box center [124, 173] width 131 height 12
type textarea "x"
type input "Ghost Business StitcherAds (257579378080319)"
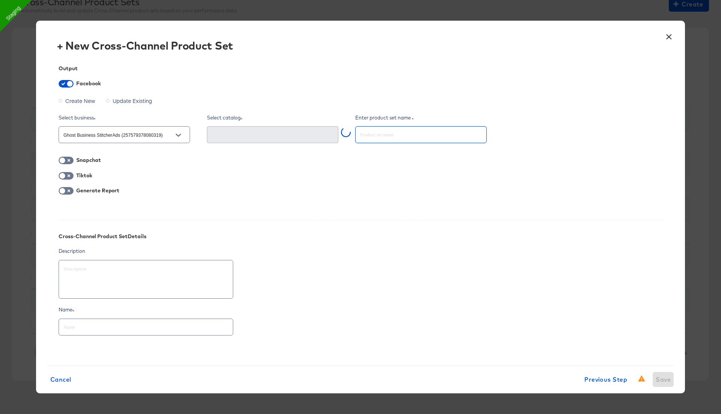
click at [395, 134] on input "text" at bounding box center [421, 132] width 131 height 16
type textarea "x"
type input "t"
type textarea "x"
type input "te"
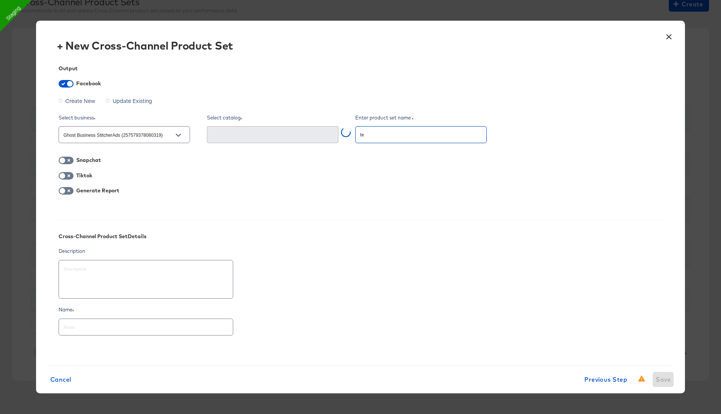
type textarea "x"
type input "test"
type textarea "x"
type input "test_"
type textarea "x"
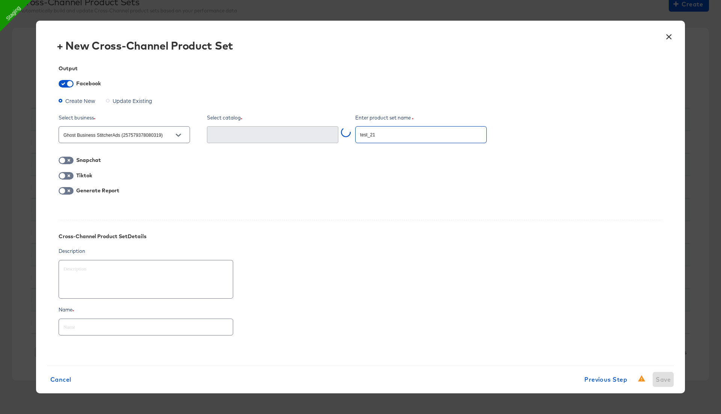
type input "test_213"
type textarea "x"
type input "test_21345"
type textarea "x"
type input "test_21345263"
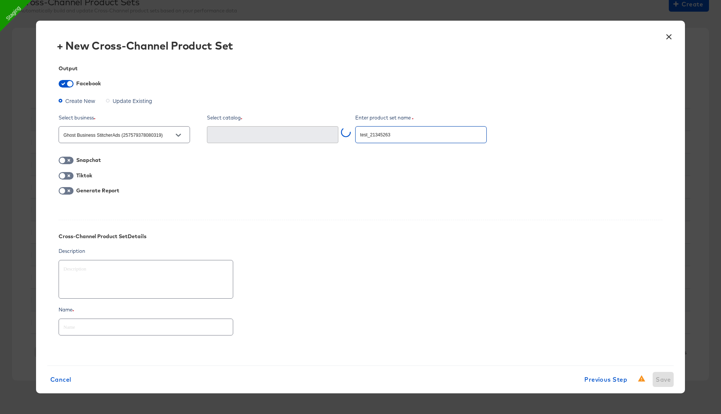
type textarea "x"
type input "test_21345263"
click at [228, 327] on input "text" at bounding box center [146, 324] width 174 height 16
paste input "test_21345263"
type textarea "x"
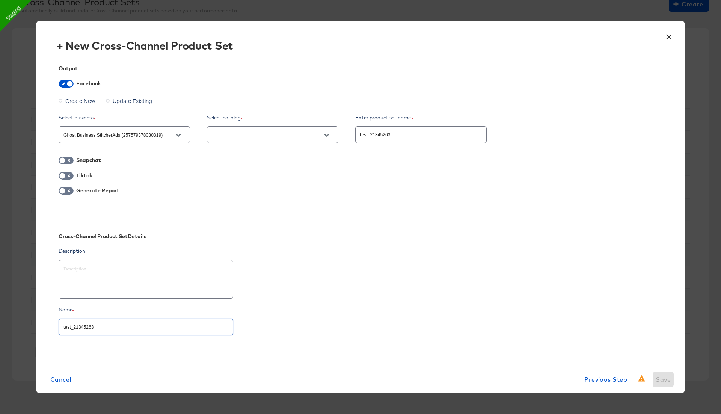
type input "test_21345263"
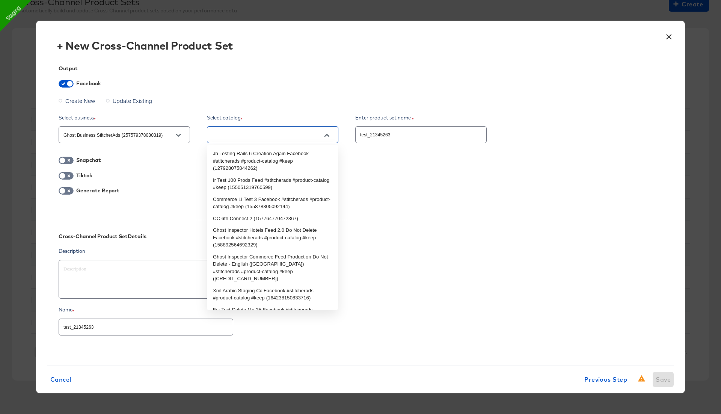
click at [301, 134] on input "text" at bounding box center [266, 135] width 113 height 9
type input "rn"
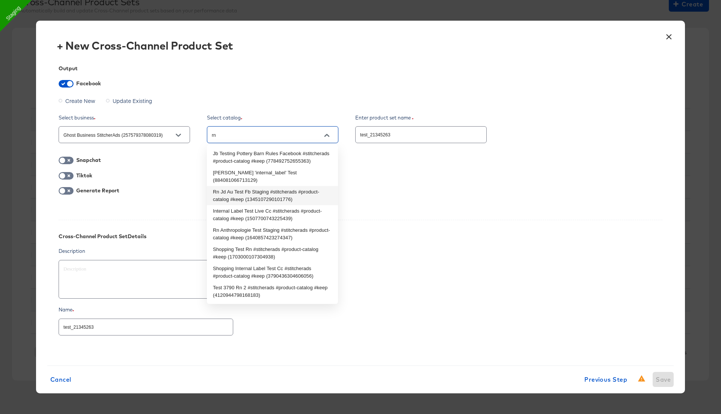
click at [285, 189] on li "Rn Jd Au Test Fb Staging #stitcherads #product-catalog #keep (1345107290101776)" at bounding box center [272, 195] width 131 height 19
type textarea "x"
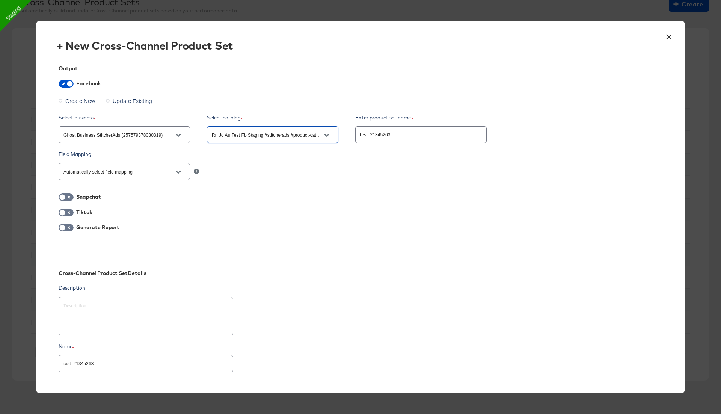
type input "Rn Jd Au Test Fb Staging #stitcherads #product-catalog #keep (1345107290101776)"
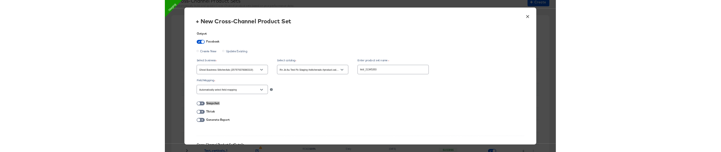
scroll to position [168, 0]
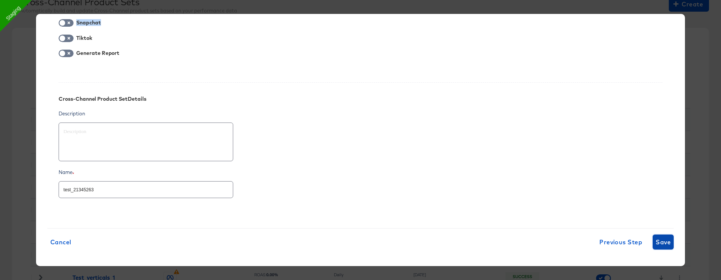
type textarea "x"
click at [665, 239] on span "Save" at bounding box center [663, 242] width 15 height 11
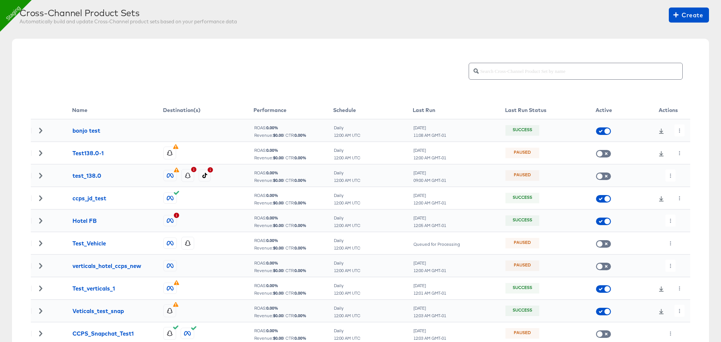
scroll to position [42, 0]
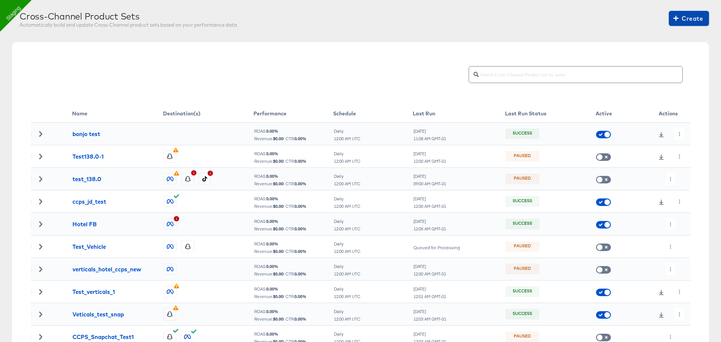
click at [689, 18] on span "Create" at bounding box center [689, 18] width 28 height 11
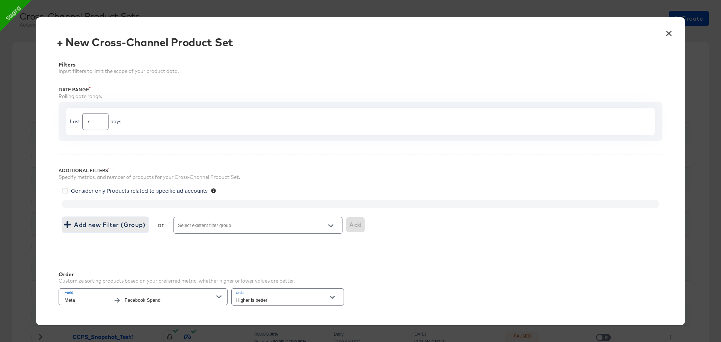
click at [122, 151] on span "Add new Filter (Group)" at bounding box center [105, 224] width 80 height 11
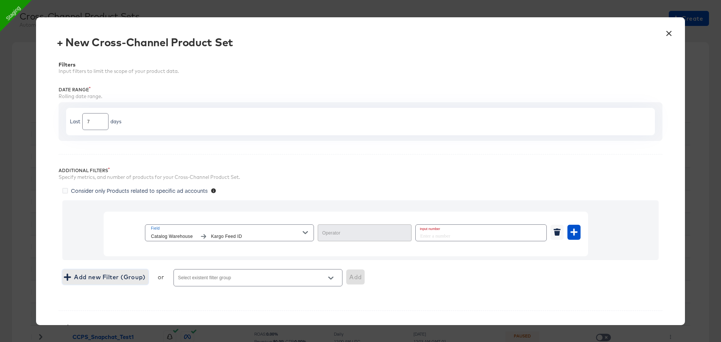
type input "Equal"
click at [670, 27] on button "×" at bounding box center [669, 32] width 14 height 14
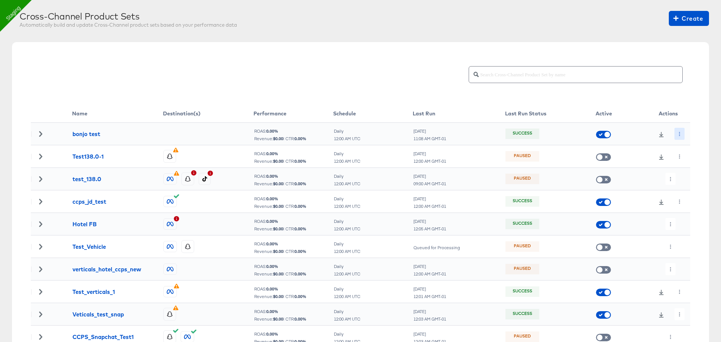
click at [681, 132] on icon "button" at bounding box center [680, 134] width 4 height 4
click at [688, 149] on li "Edit" at bounding box center [693, 148] width 40 height 12
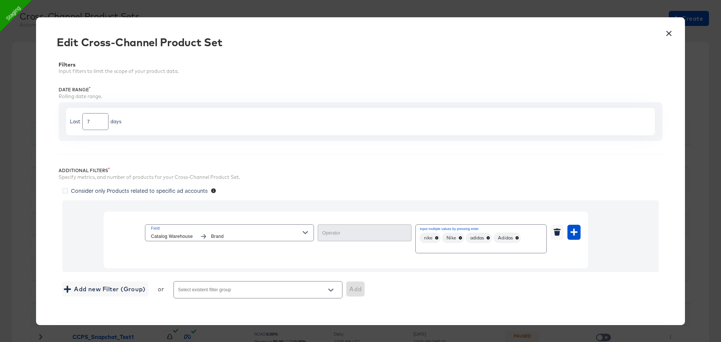
type input "In"
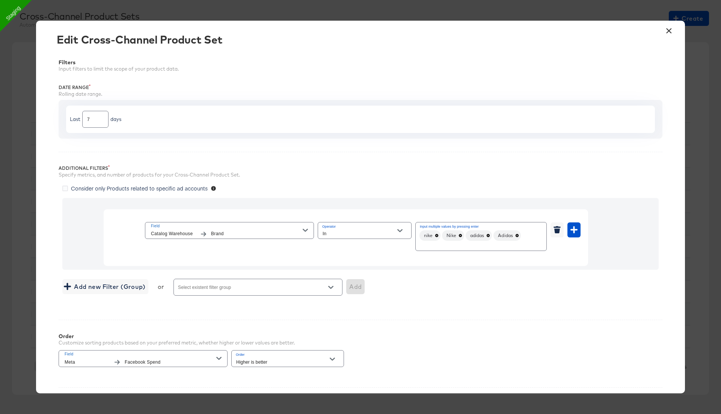
scroll to position [0, 0]
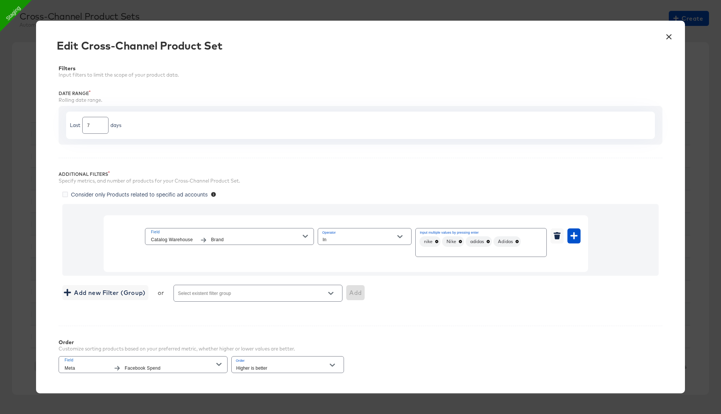
click at [668, 37] on button "×" at bounding box center [669, 35] width 14 height 14
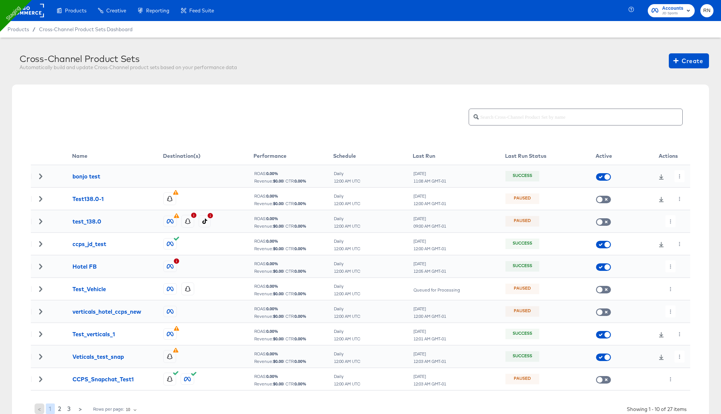
click at [33, 16] on rect at bounding box center [26, 11] width 35 height 14
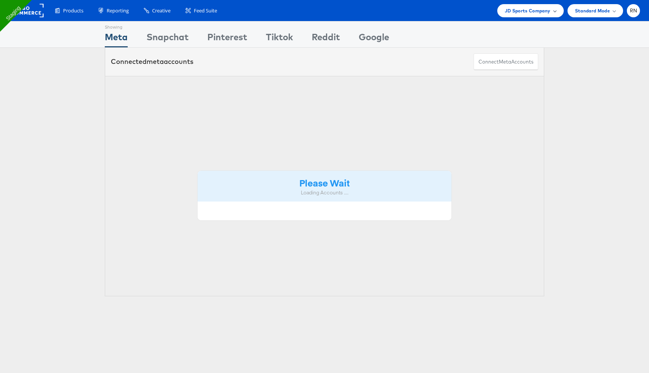
click at [533, 11] on span "JD Sports Company" at bounding box center [528, 11] width 46 height 8
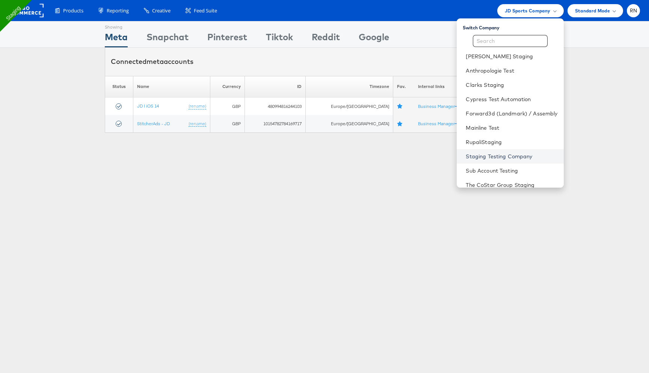
click at [480, 156] on link "Staging Testing Company" at bounding box center [512, 157] width 92 height 8
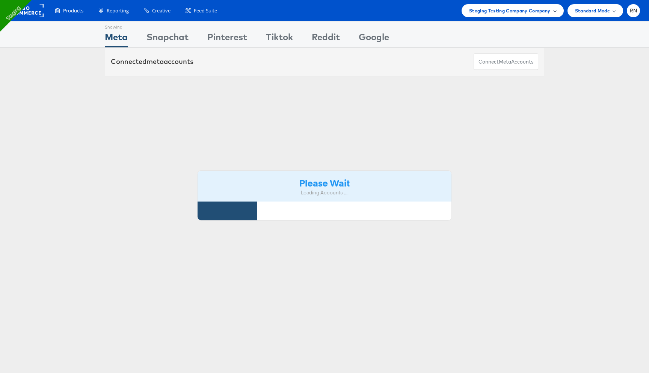
click at [476, 15] on div "Staging Testing Company Company" at bounding box center [513, 10] width 102 height 13
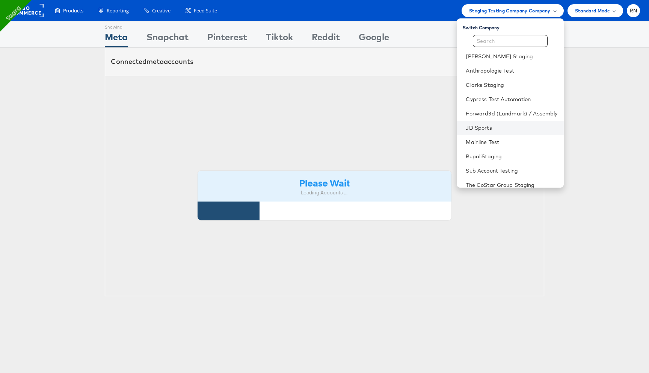
click at [477, 131] on li "JD Sports" at bounding box center [510, 128] width 107 height 14
